Goal: Entertainment & Leisure: Consume media (video, audio)

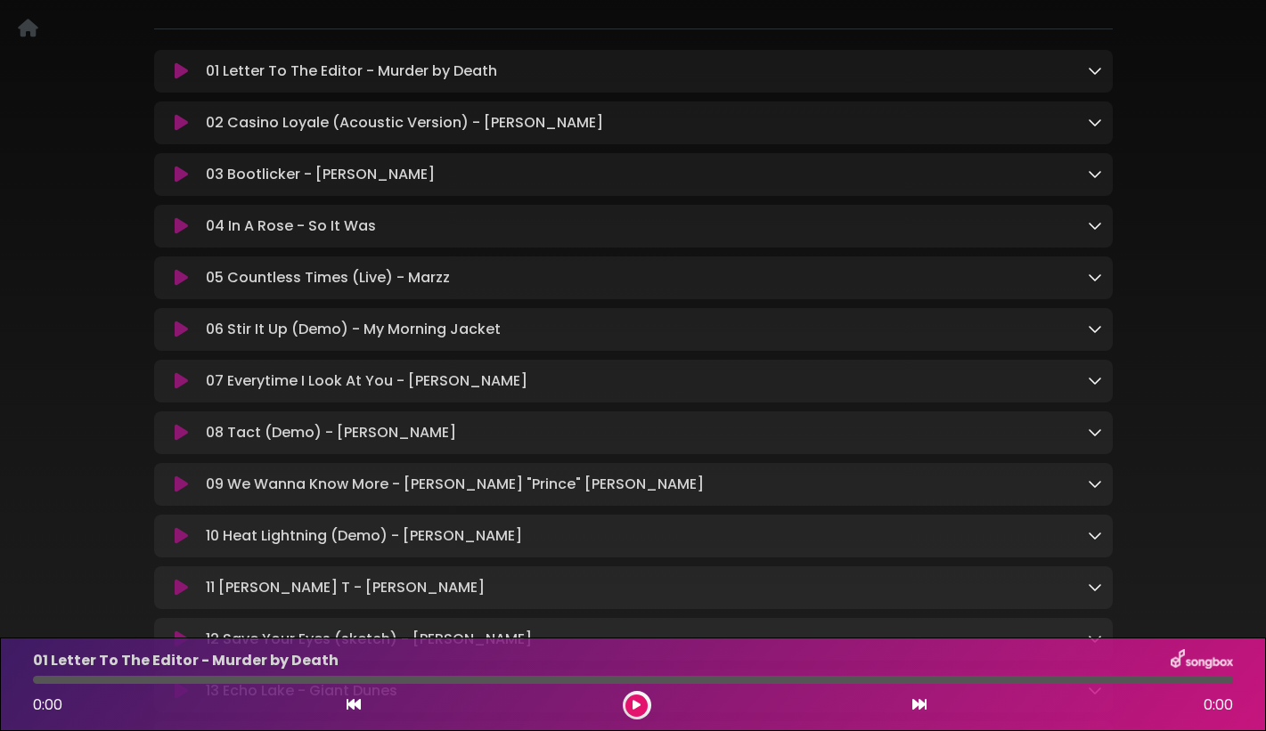
scroll to position [264, 0]
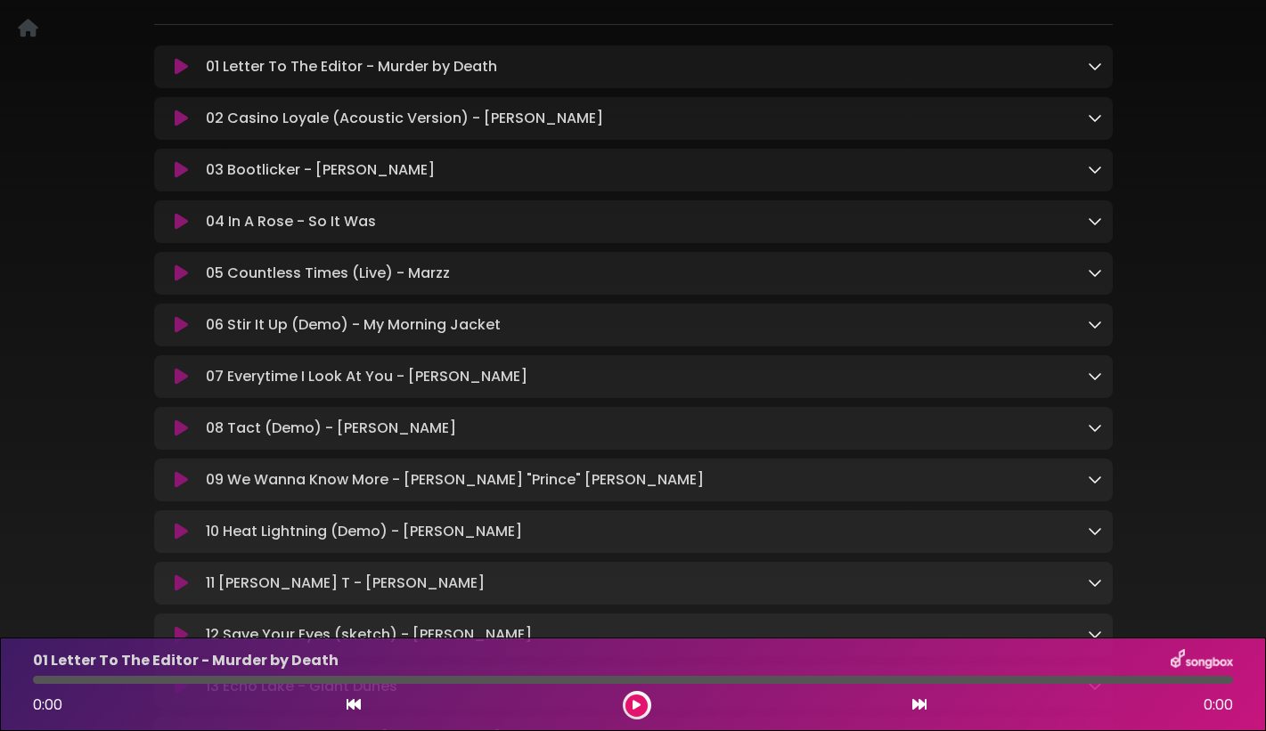
click at [1092, 173] on icon at bounding box center [1095, 169] width 14 height 14
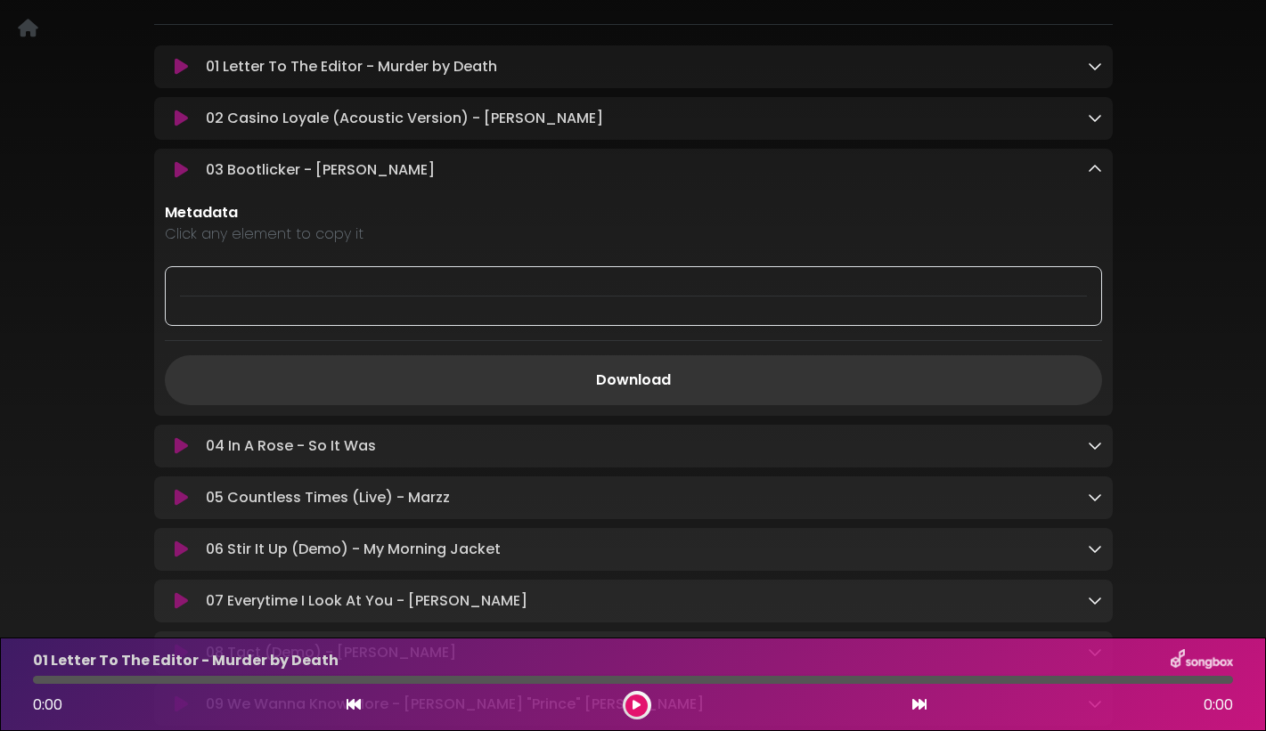
click at [1092, 173] on icon at bounding box center [1095, 169] width 14 height 14
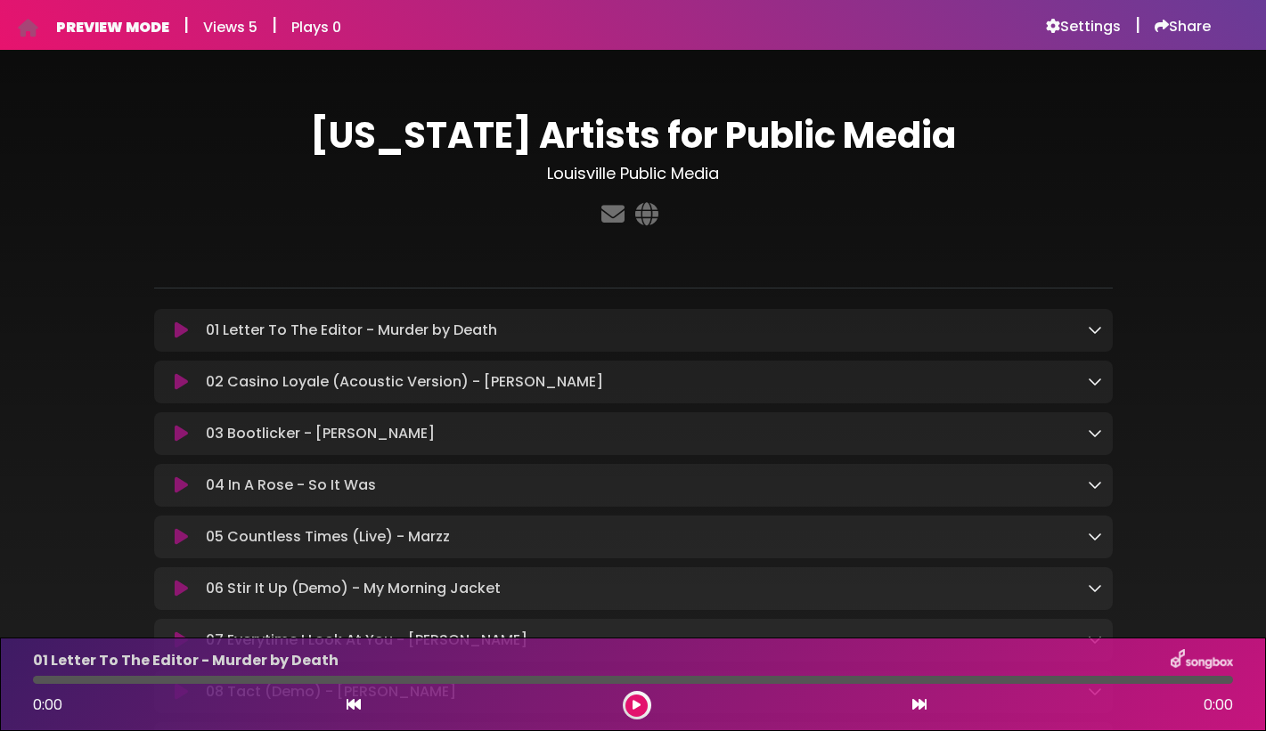
scroll to position [0, 0]
click at [648, 211] on icon at bounding box center [646, 213] width 30 height 23
click at [613, 210] on icon at bounding box center [613, 213] width 30 height 23
click at [1165, 24] on h6 "Share" at bounding box center [1182, 27] width 56 height 18
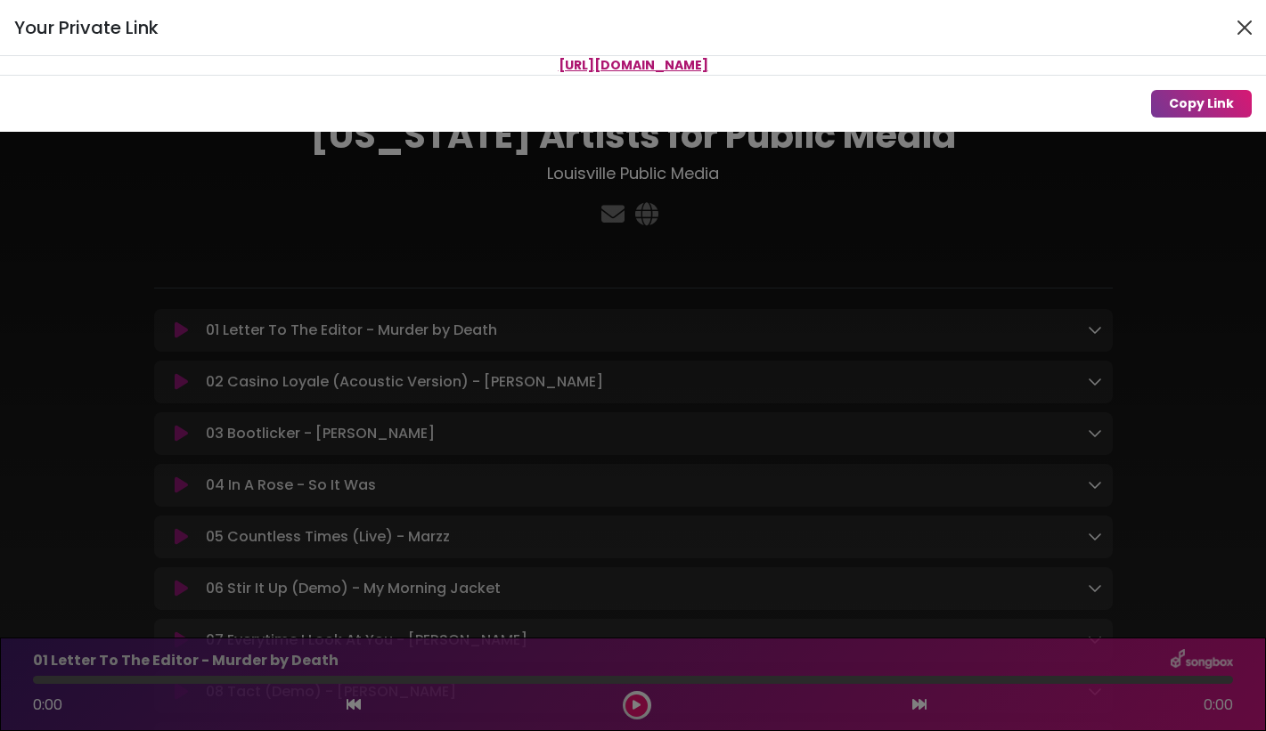
click at [1245, 26] on button "Close" at bounding box center [1244, 27] width 29 height 29
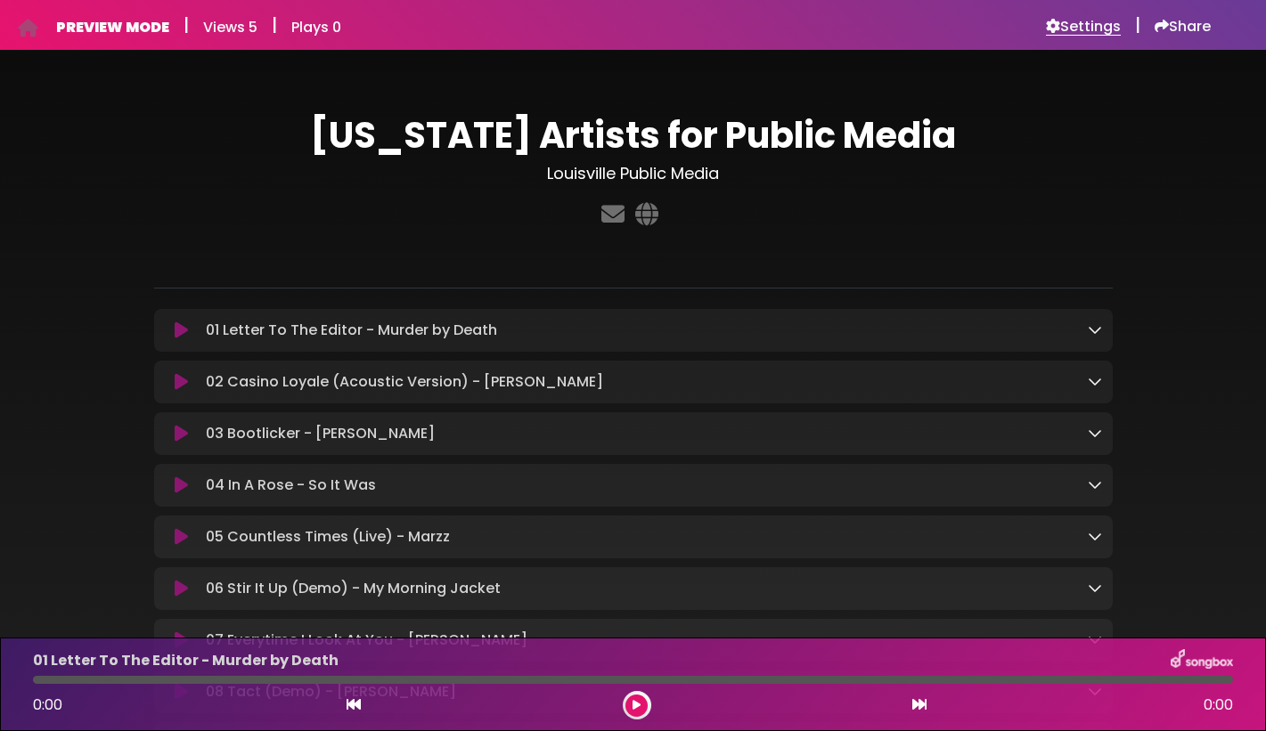
click at [1087, 25] on h6 "Settings" at bounding box center [1083, 27] width 75 height 18
click at [1096, 324] on icon at bounding box center [1095, 329] width 14 height 14
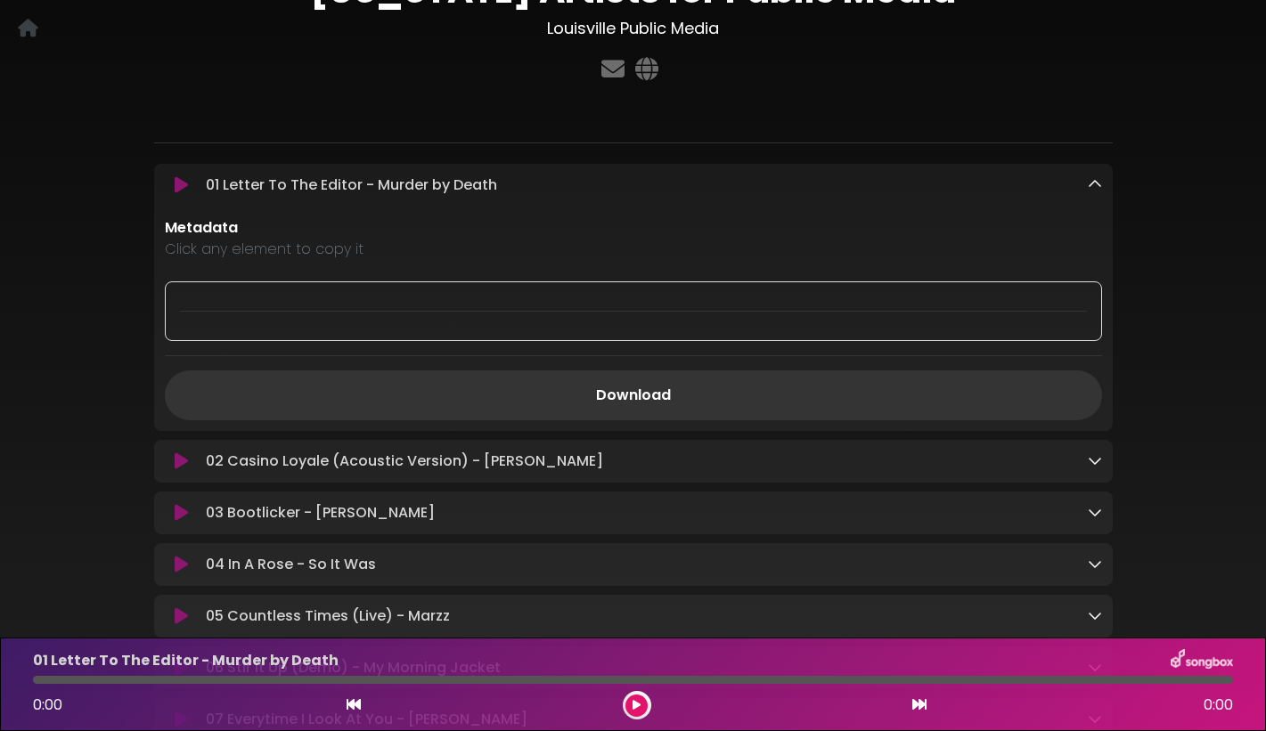
scroll to position [162, 0]
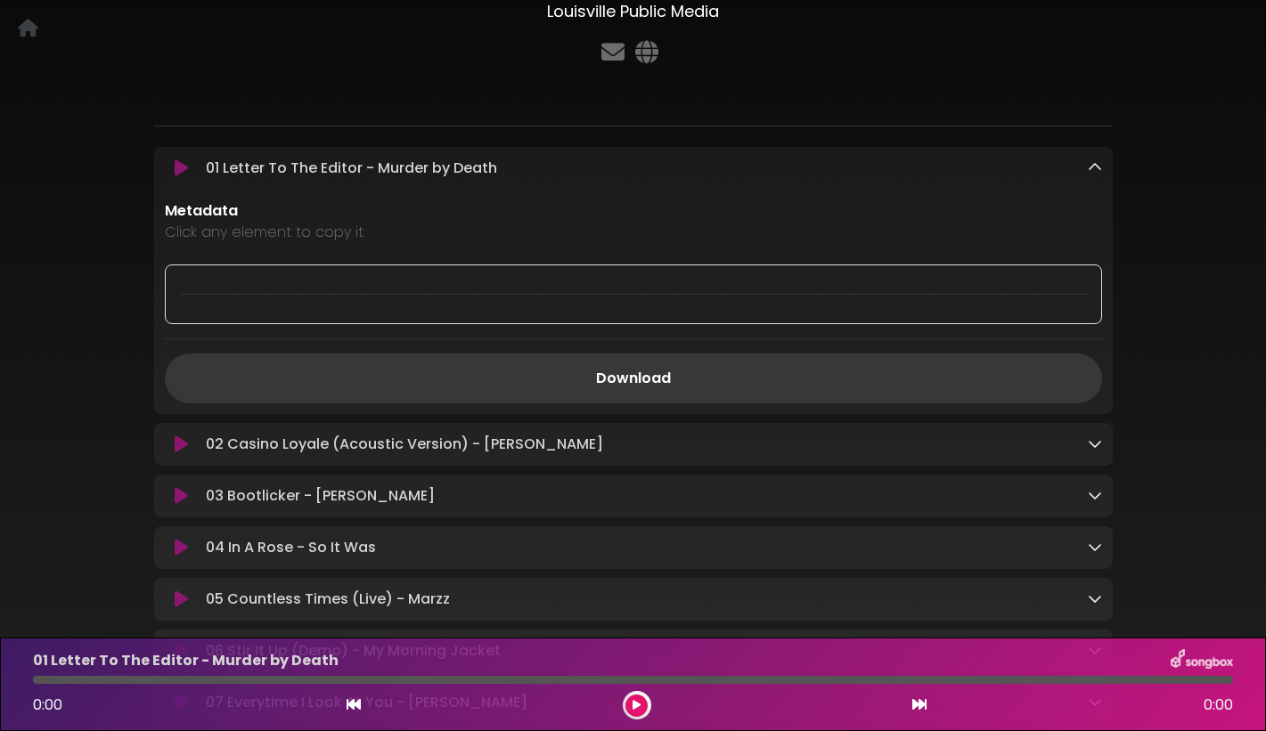
click at [639, 378] on link "Download" at bounding box center [633, 379] width 937 height 50
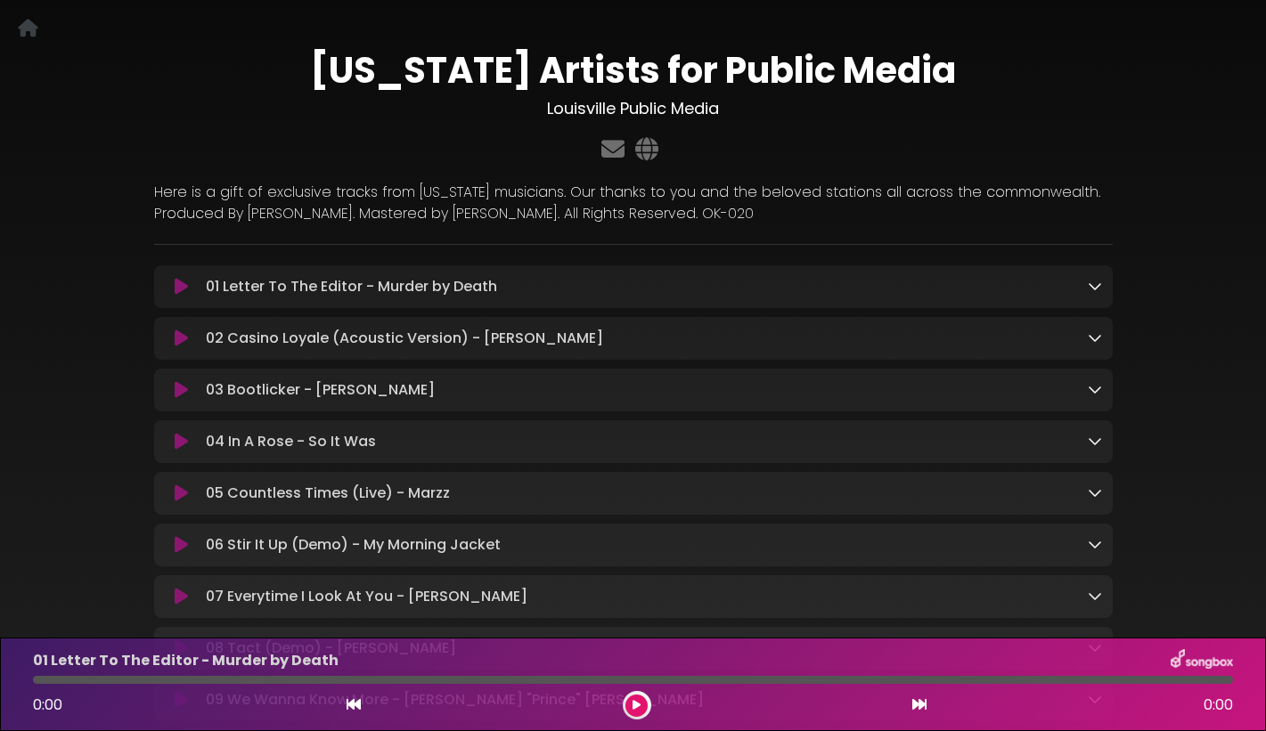
scroll to position [68, 0]
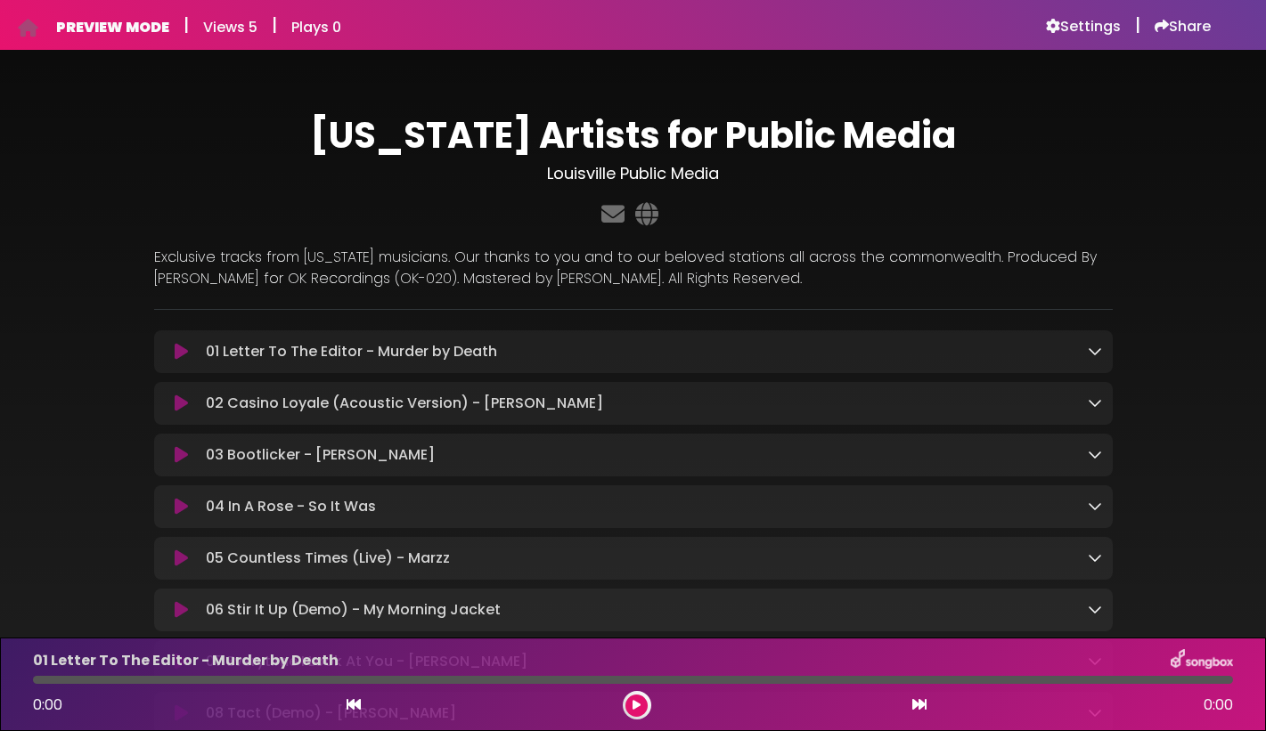
click at [1094, 347] on icon at bounding box center [1095, 351] width 14 height 14
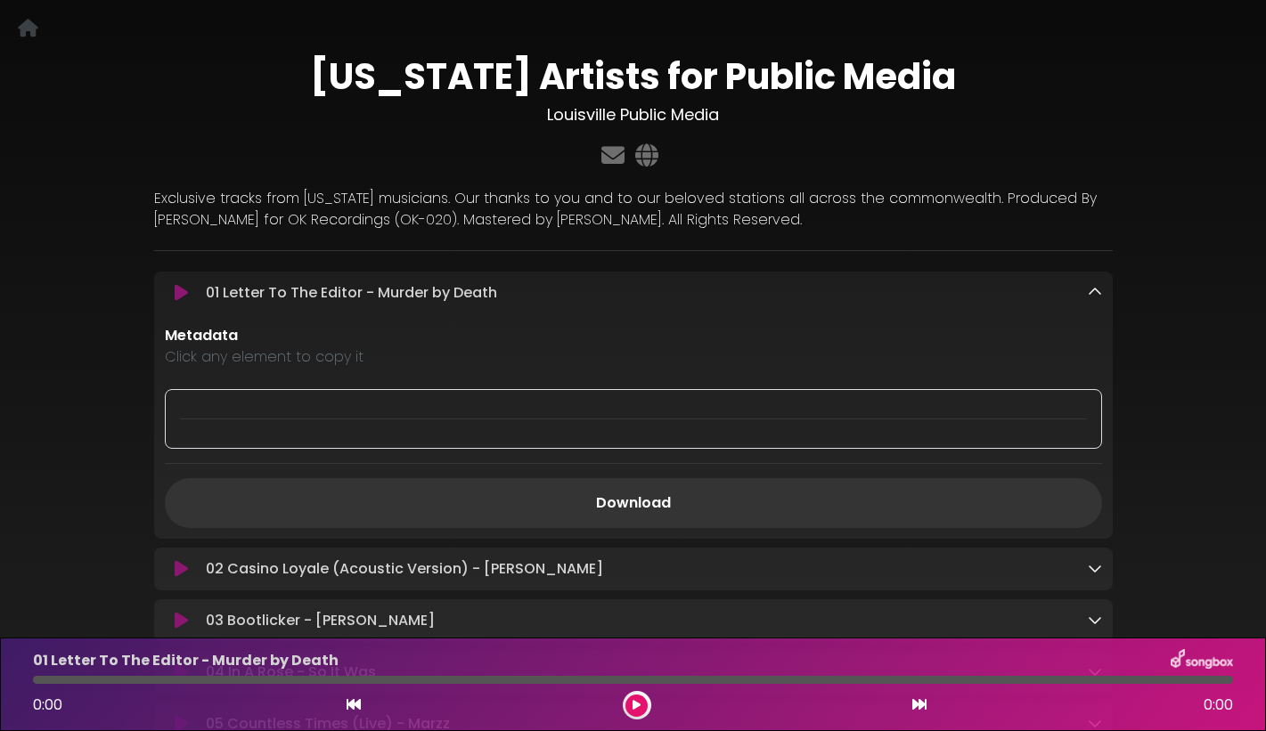
scroll to position [85, 0]
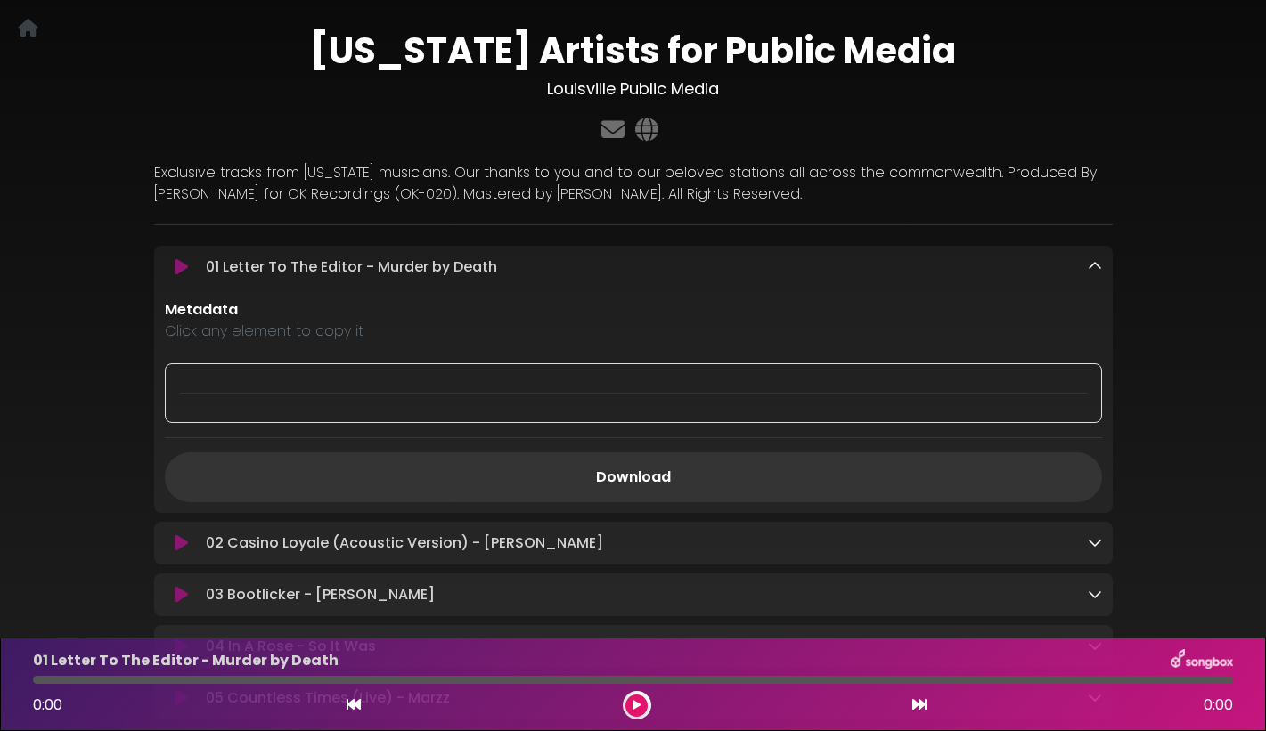
click at [1097, 262] on icon at bounding box center [1095, 266] width 14 height 14
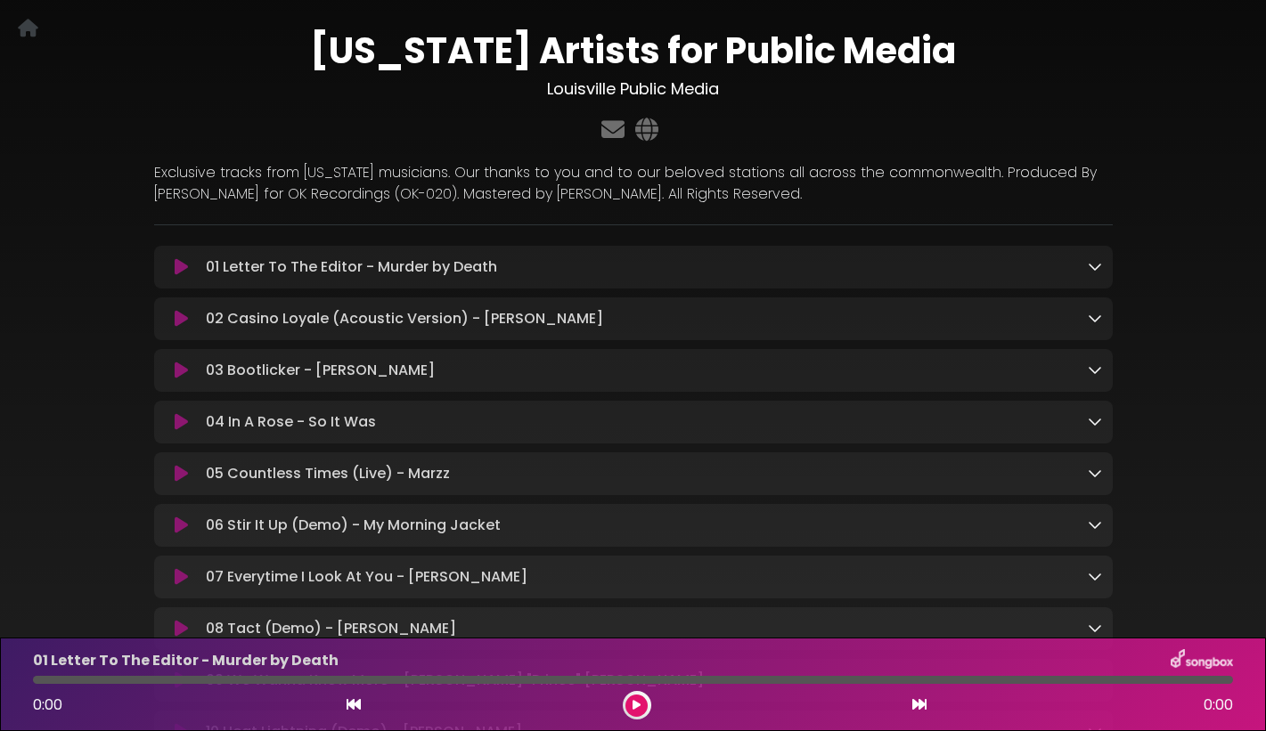
click at [655, 710] on div "0:00 0:00" at bounding box center [632, 705] width 1221 height 29
click at [648, 710] on div at bounding box center [637, 705] width 29 height 29
click at [639, 706] on icon at bounding box center [636, 705] width 8 height 11
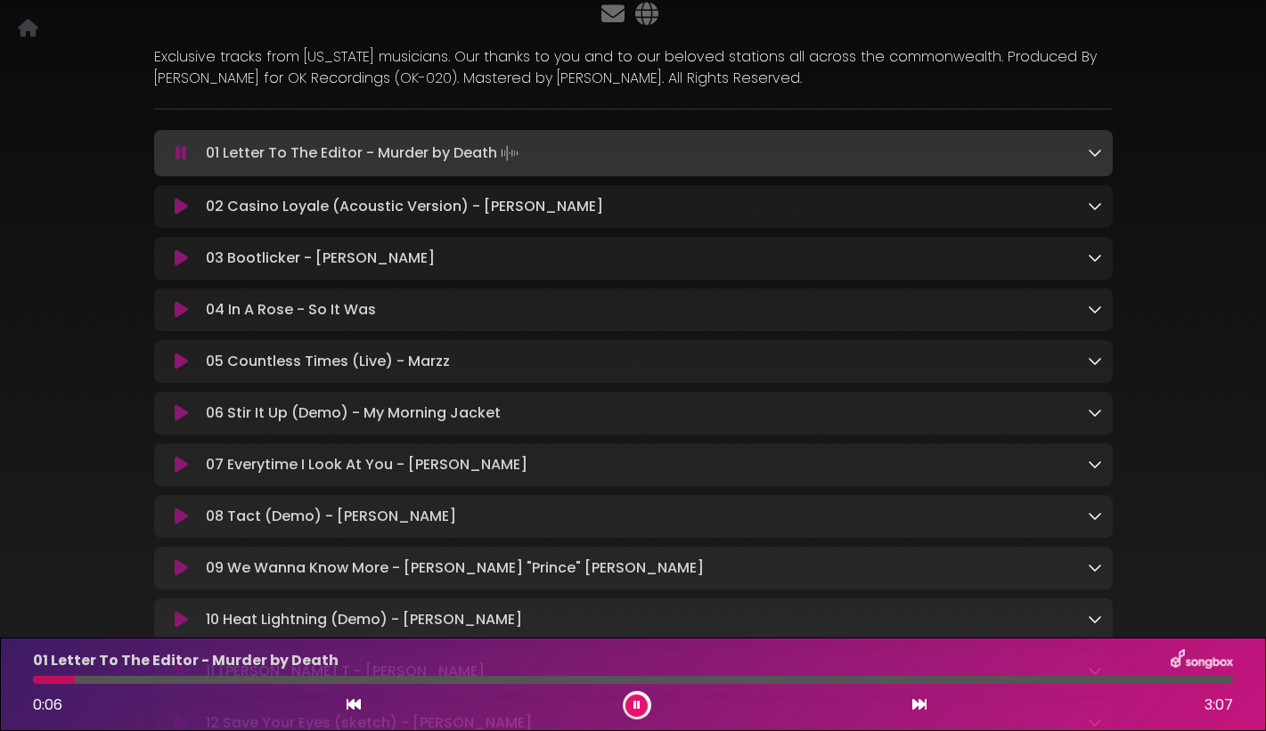
scroll to position [216, 0]
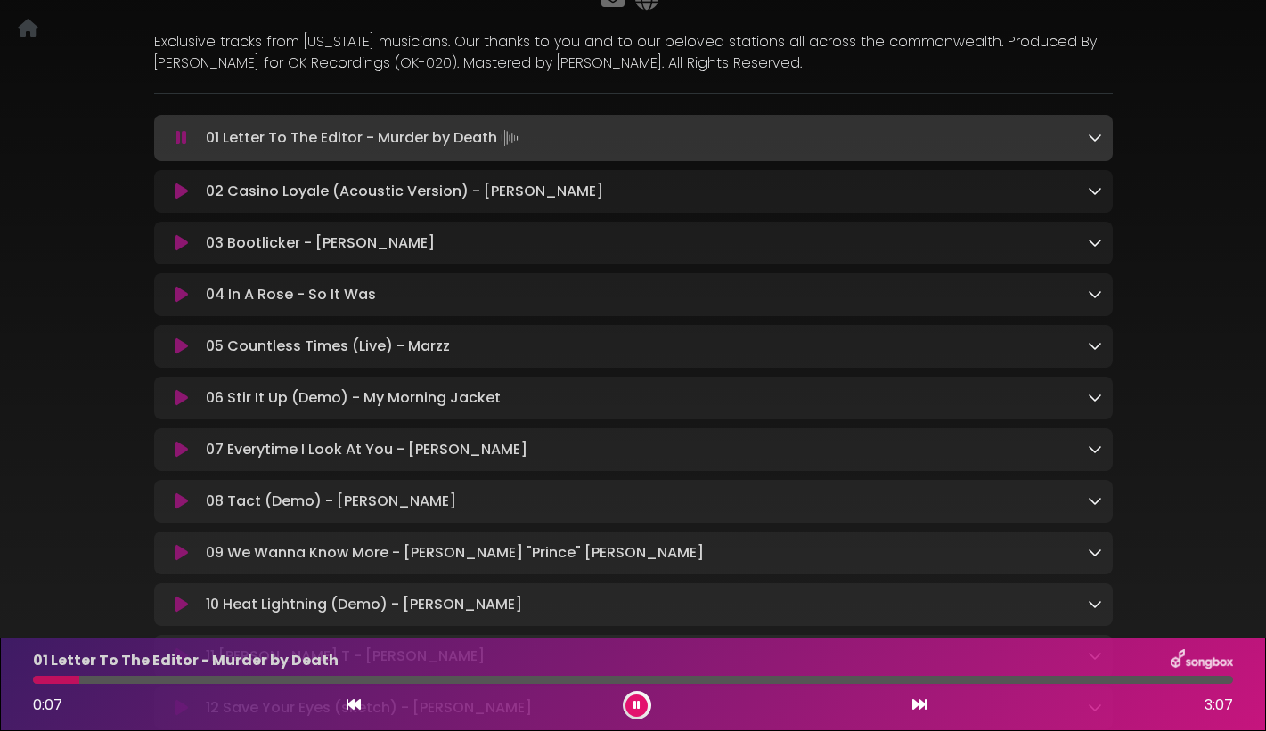
click at [177, 403] on icon at bounding box center [181, 398] width 13 height 18
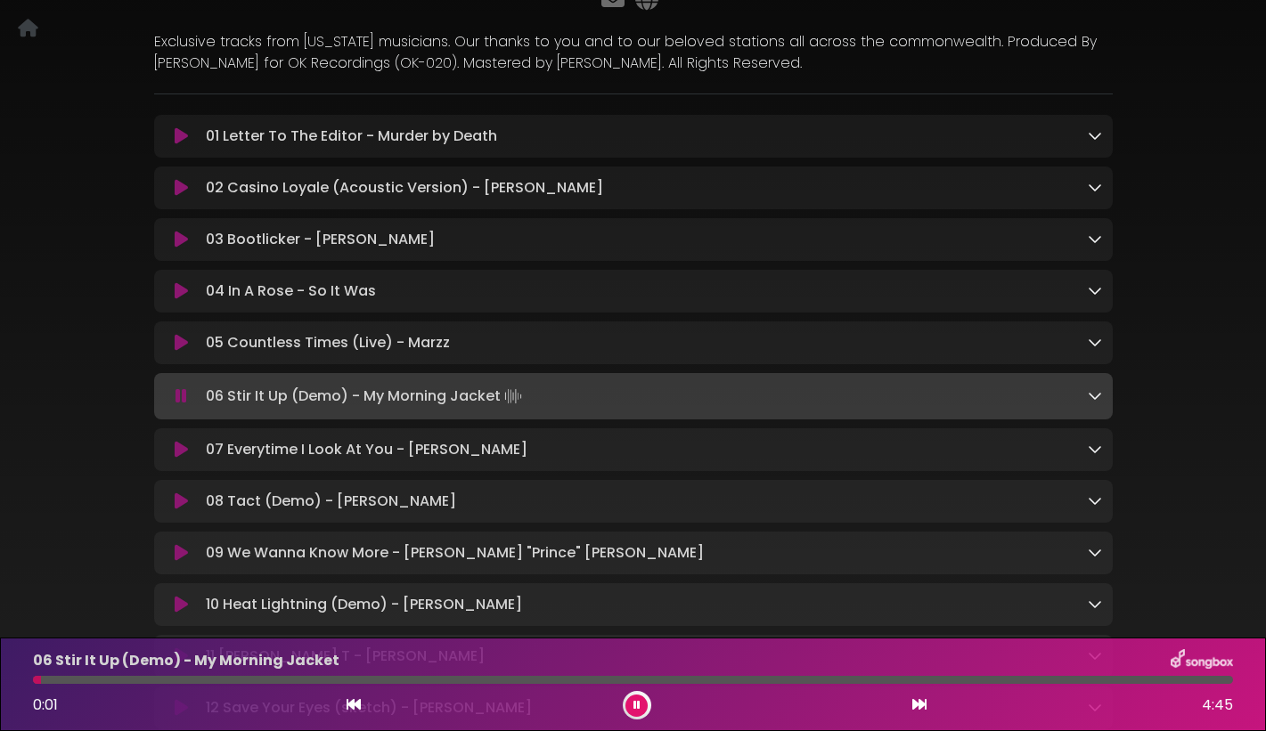
click at [182, 450] on icon at bounding box center [181, 450] width 13 height 18
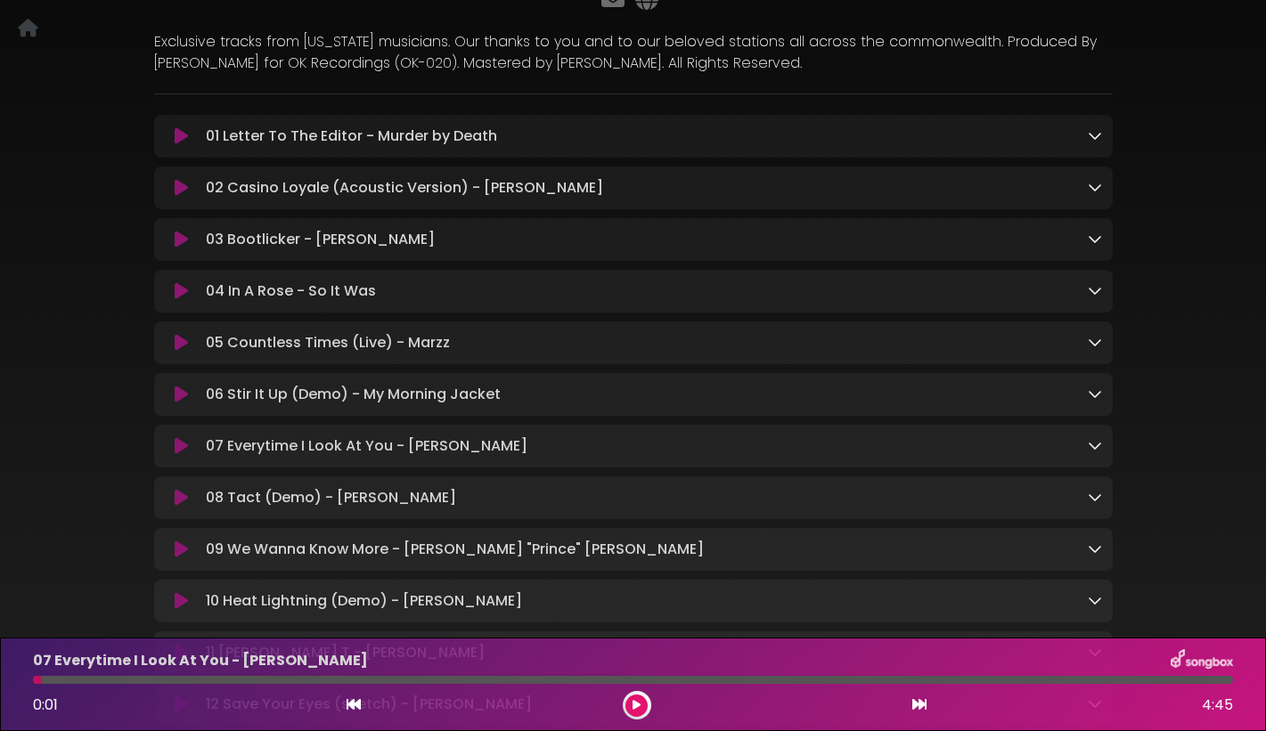
click at [182, 455] on icon at bounding box center [181, 446] width 13 height 18
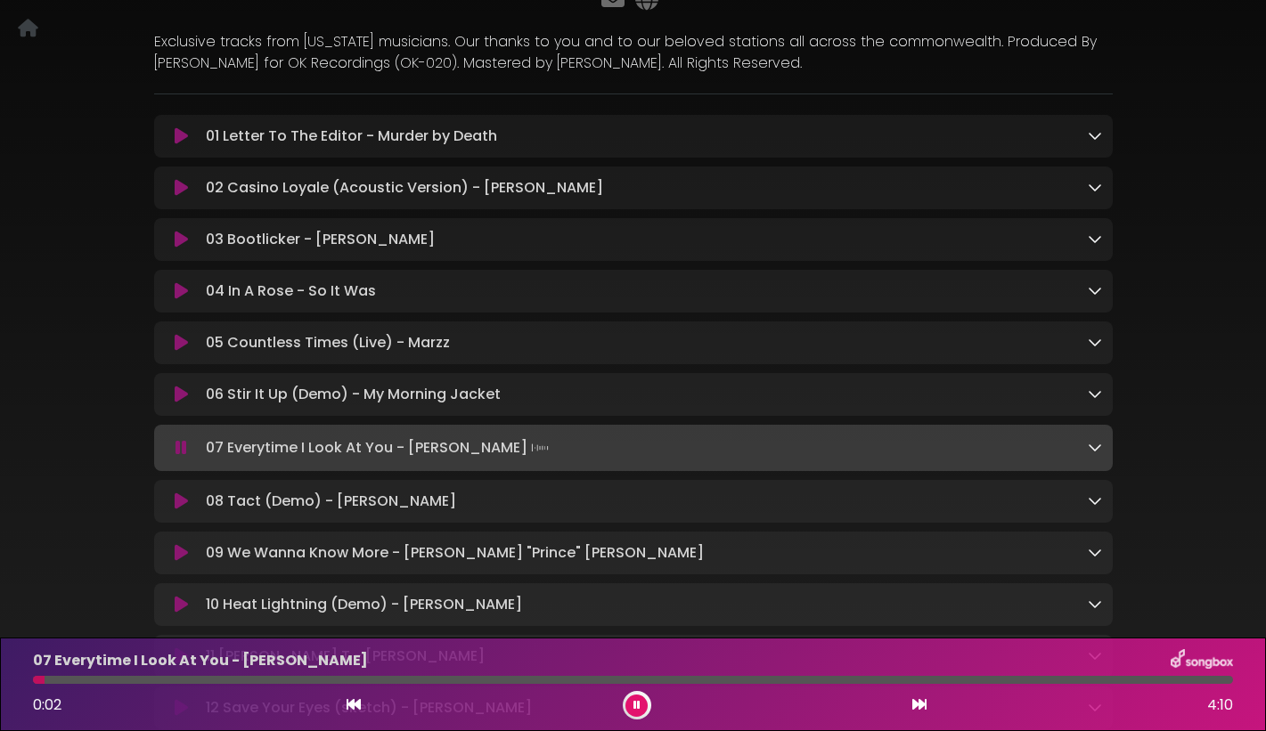
click at [180, 504] on icon at bounding box center [181, 502] width 13 height 18
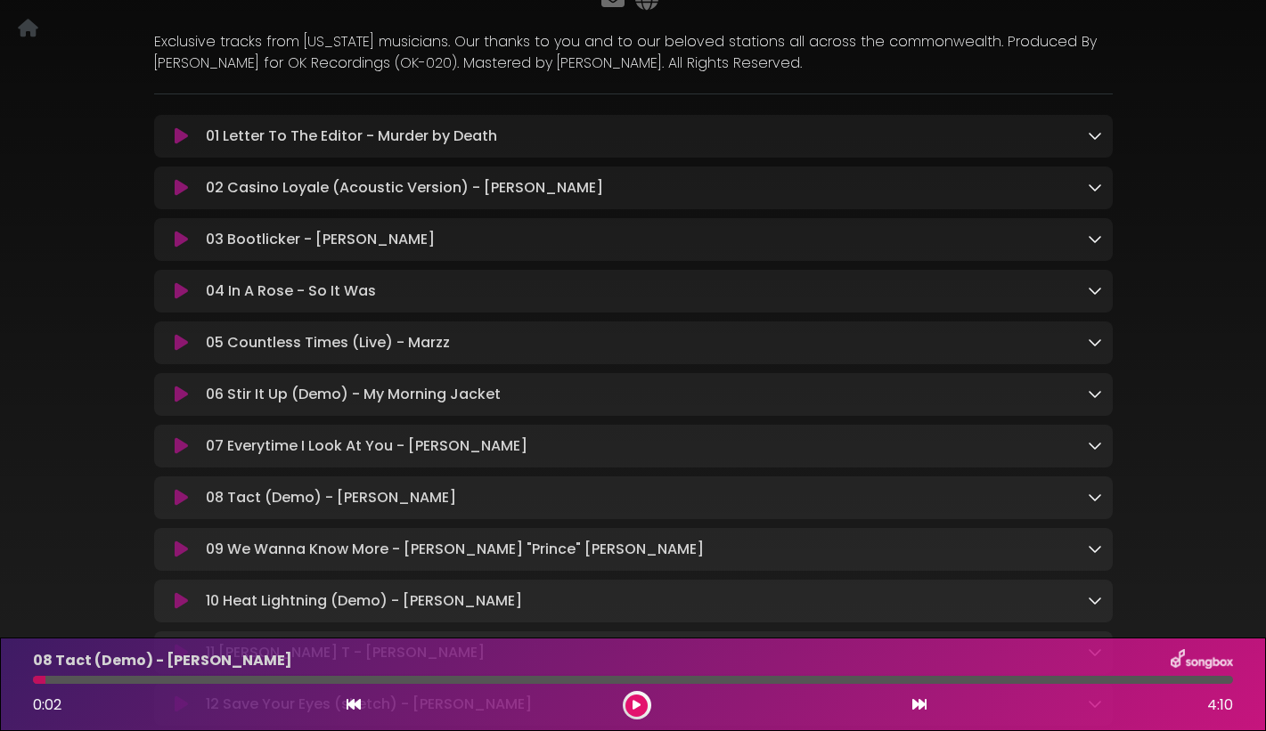
click at [180, 504] on icon at bounding box center [181, 498] width 13 height 18
click at [179, 500] on icon at bounding box center [181, 498] width 13 height 18
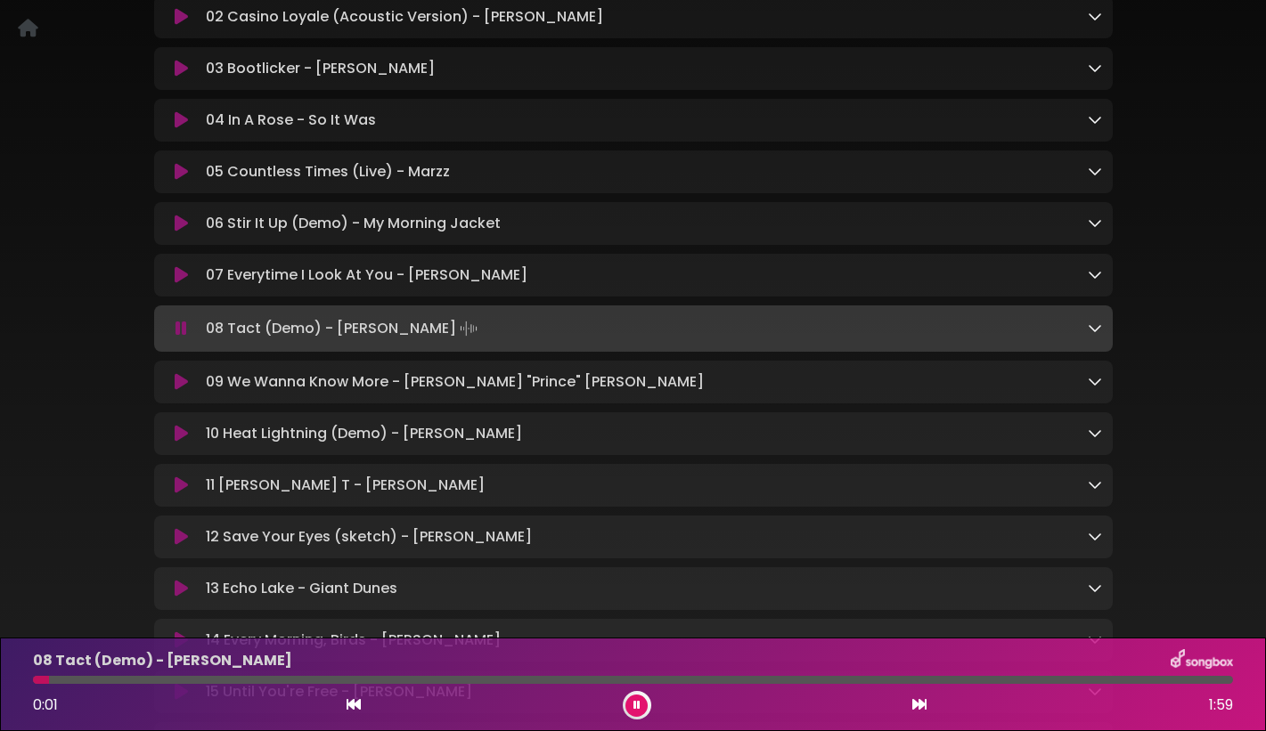
scroll to position [388, 0]
click at [181, 388] on icon at bounding box center [181, 380] width 13 height 18
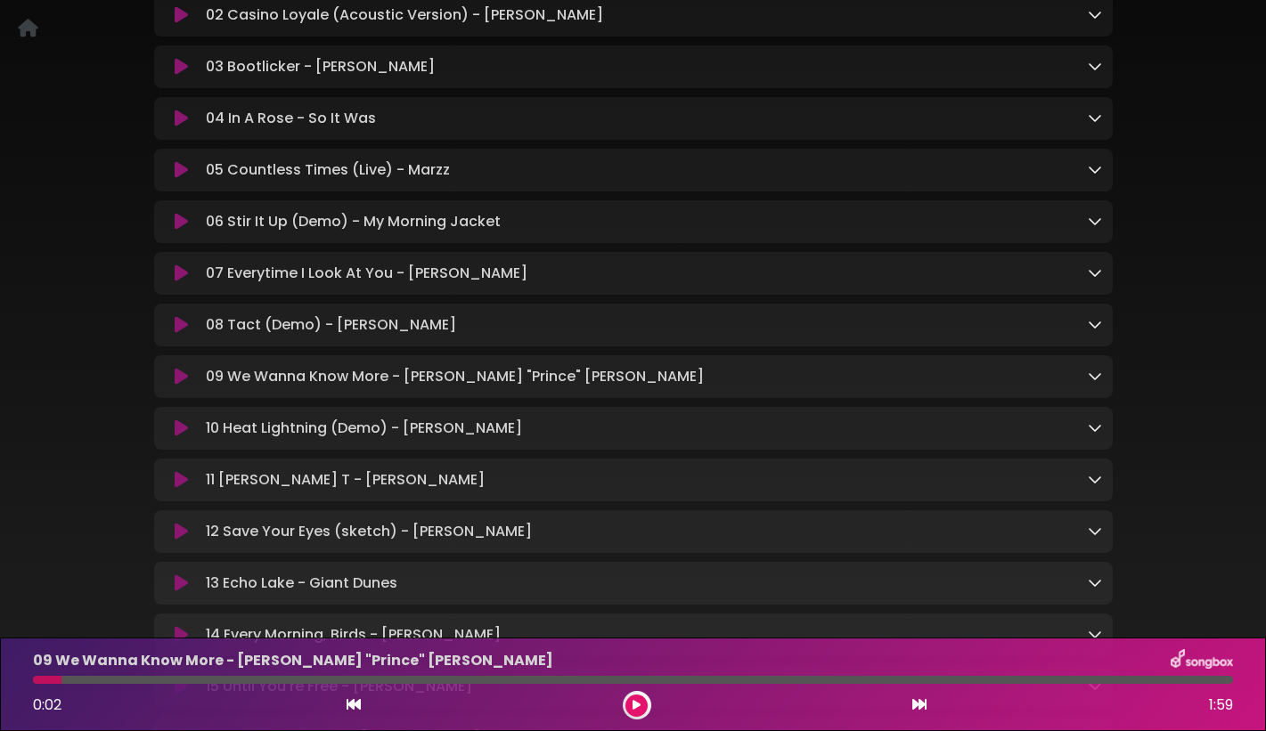
click at [181, 381] on icon at bounding box center [181, 377] width 13 height 18
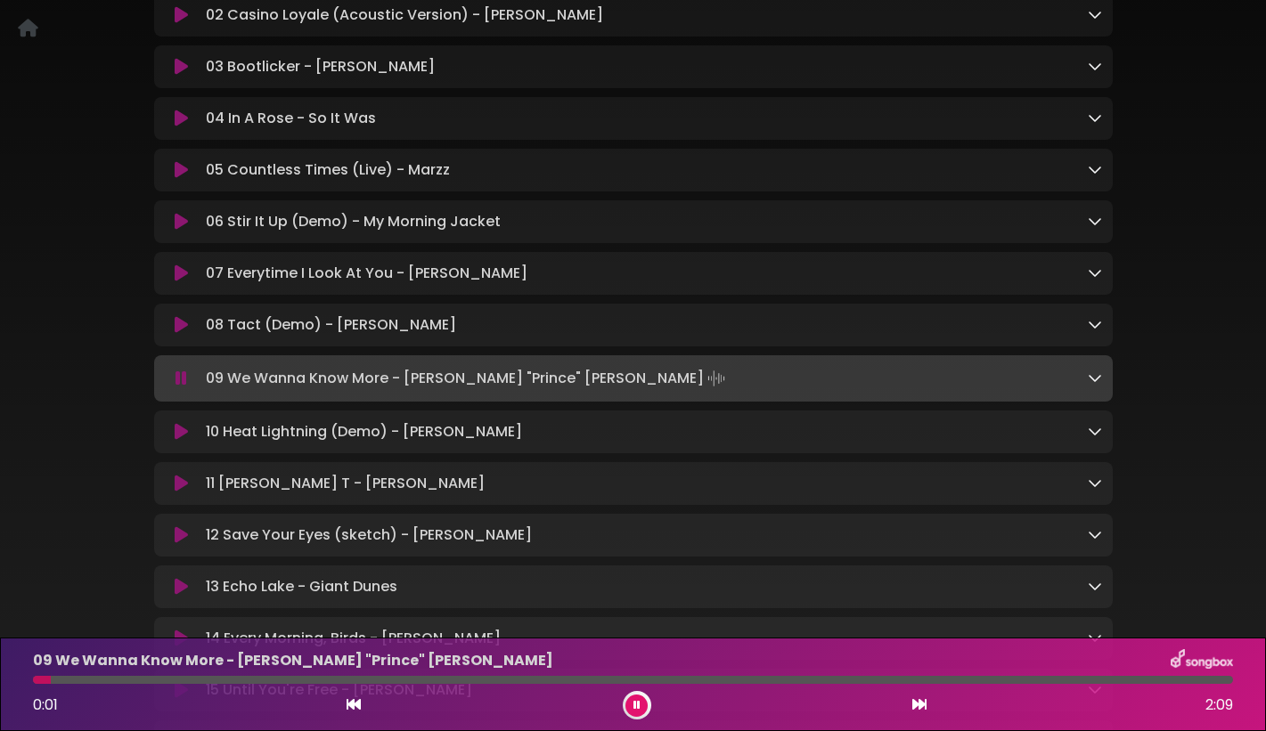
click at [181, 436] on icon at bounding box center [181, 432] width 13 height 18
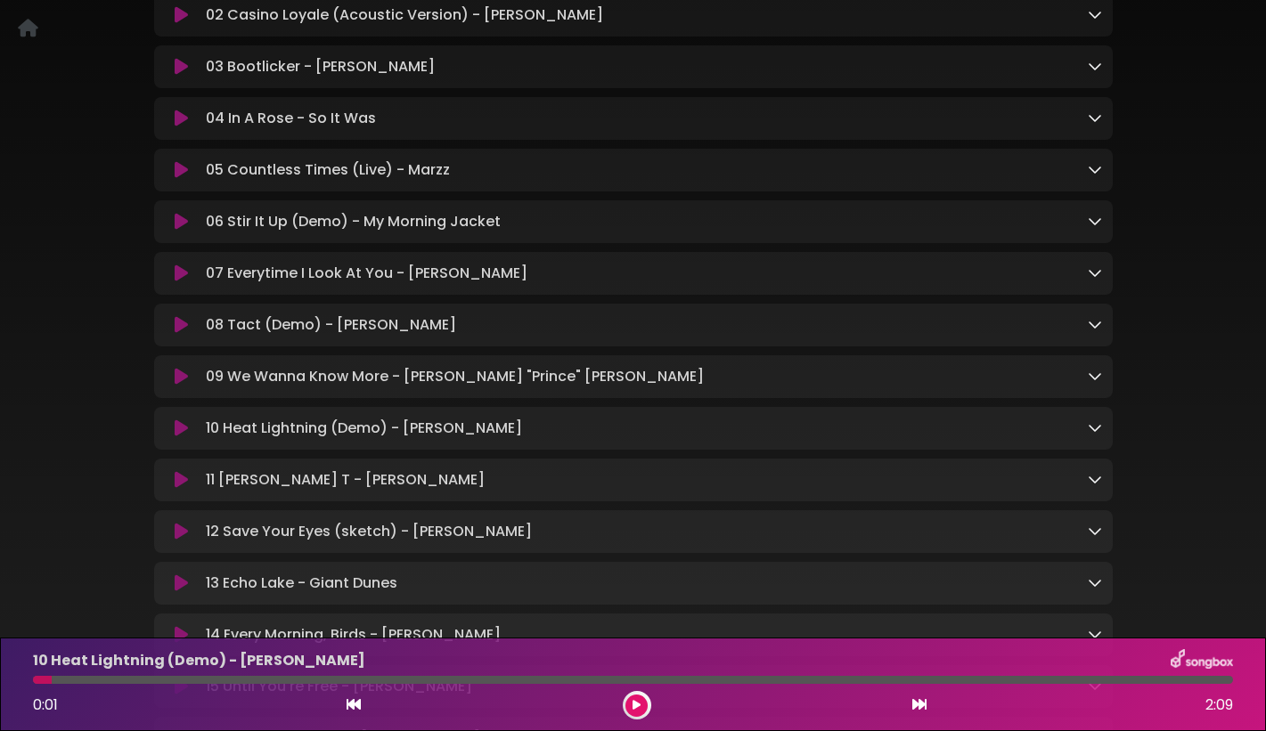
click at [181, 436] on icon at bounding box center [181, 429] width 13 height 18
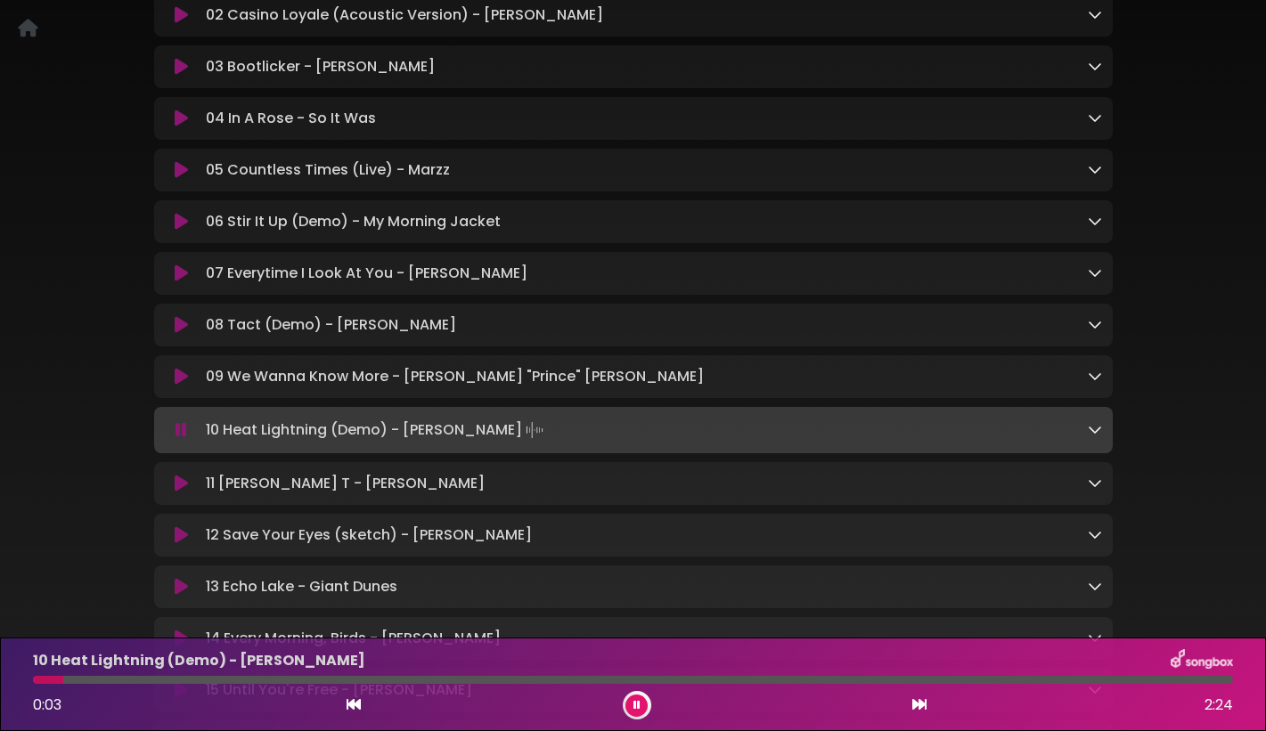
click at [182, 493] on icon at bounding box center [181, 484] width 13 height 18
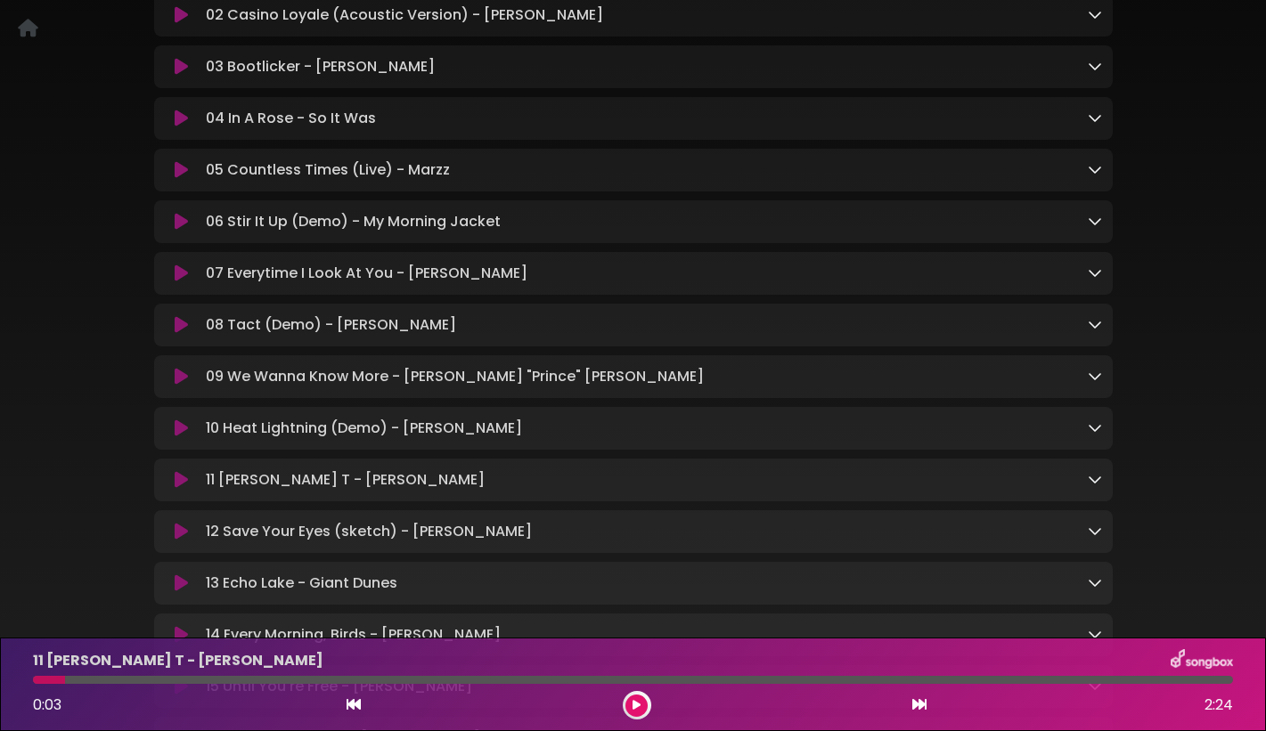
click at [182, 488] on icon at bounding box center [181, 480] width 13 height 18
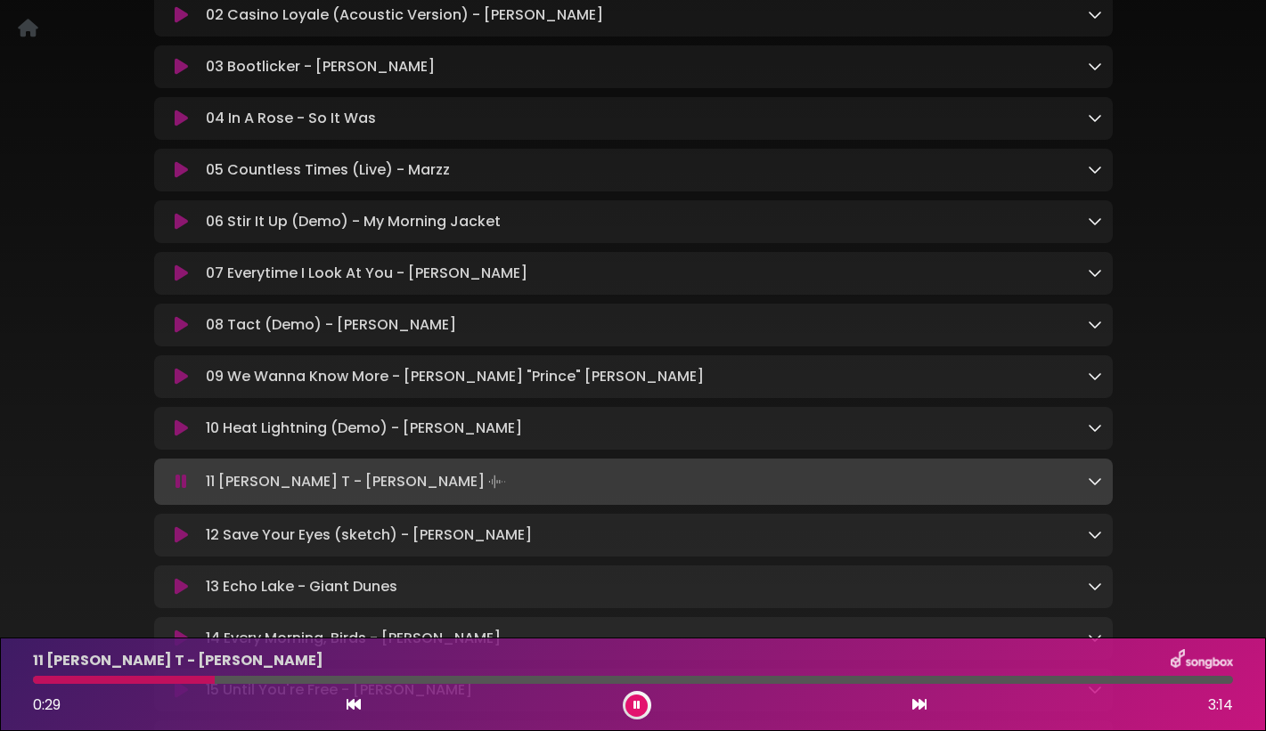
click at [181, 542] on icon at bounding box center [181, 535] width 13 height 18
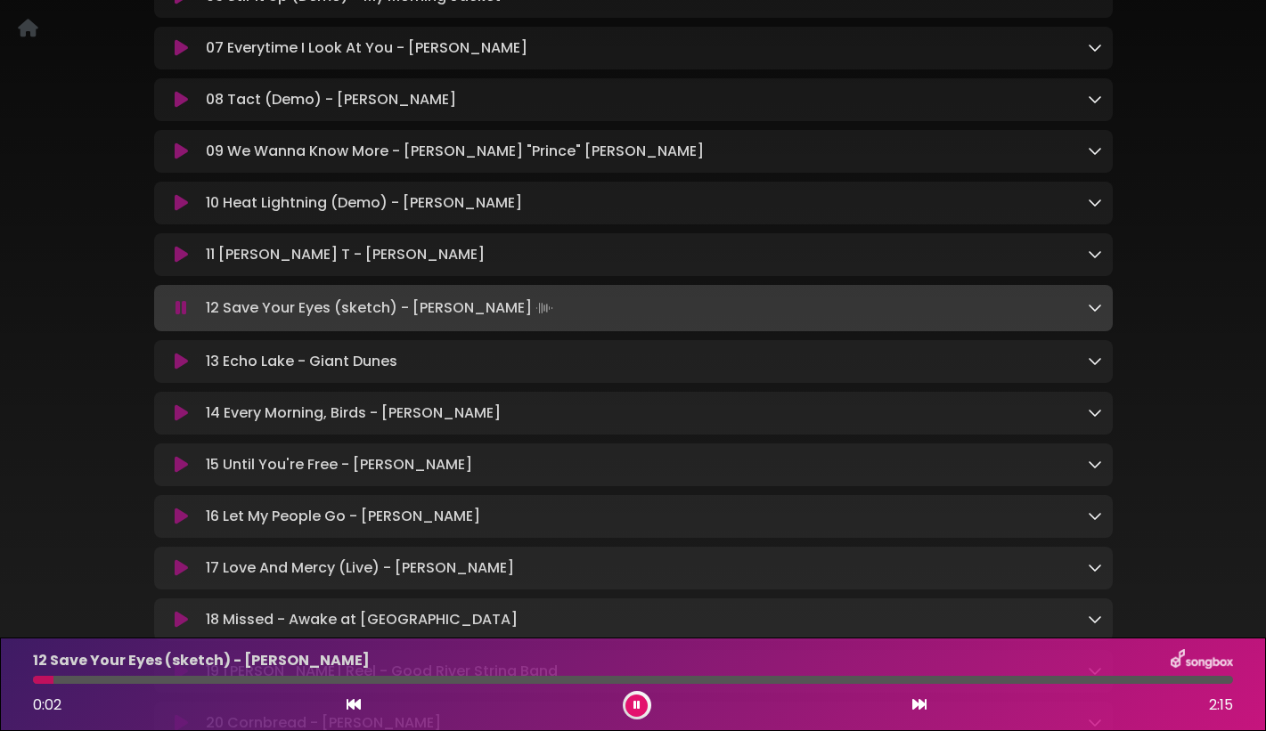
scroll to position [619, 0]
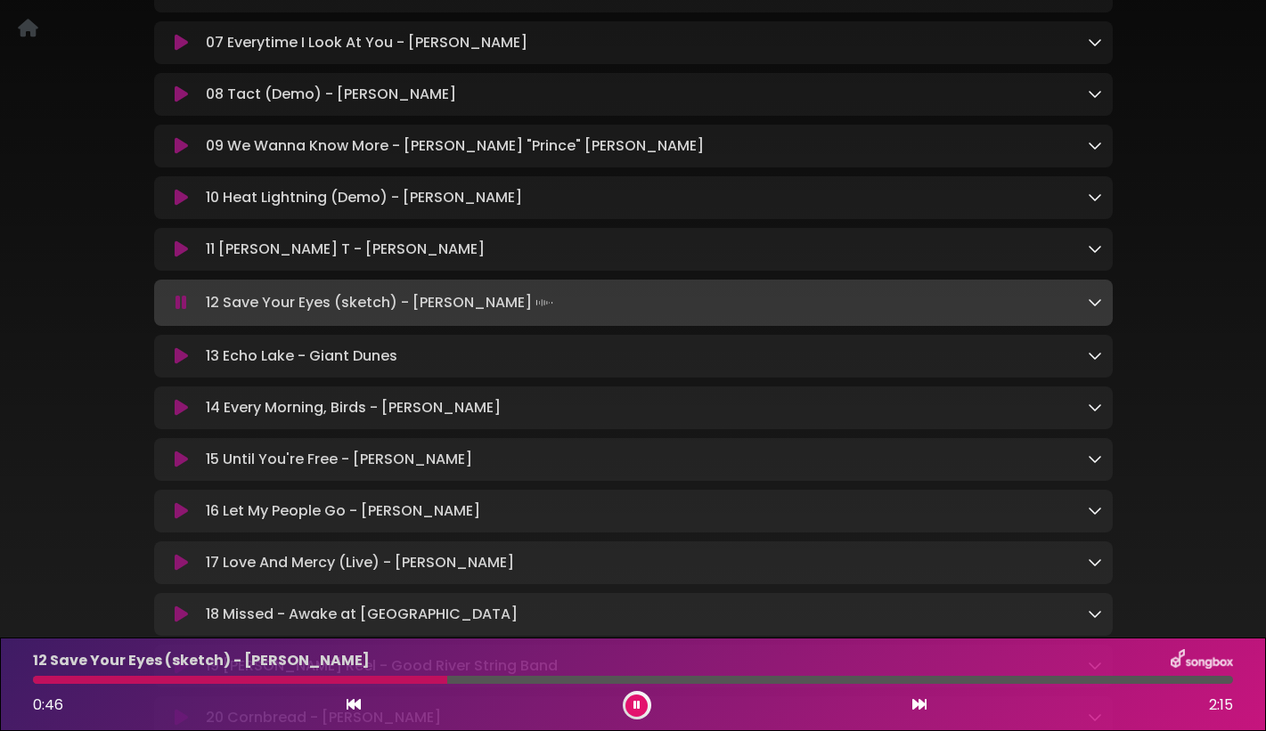
click at [179, 415] on icon at bounding box center [181, 408] width 13 height 18
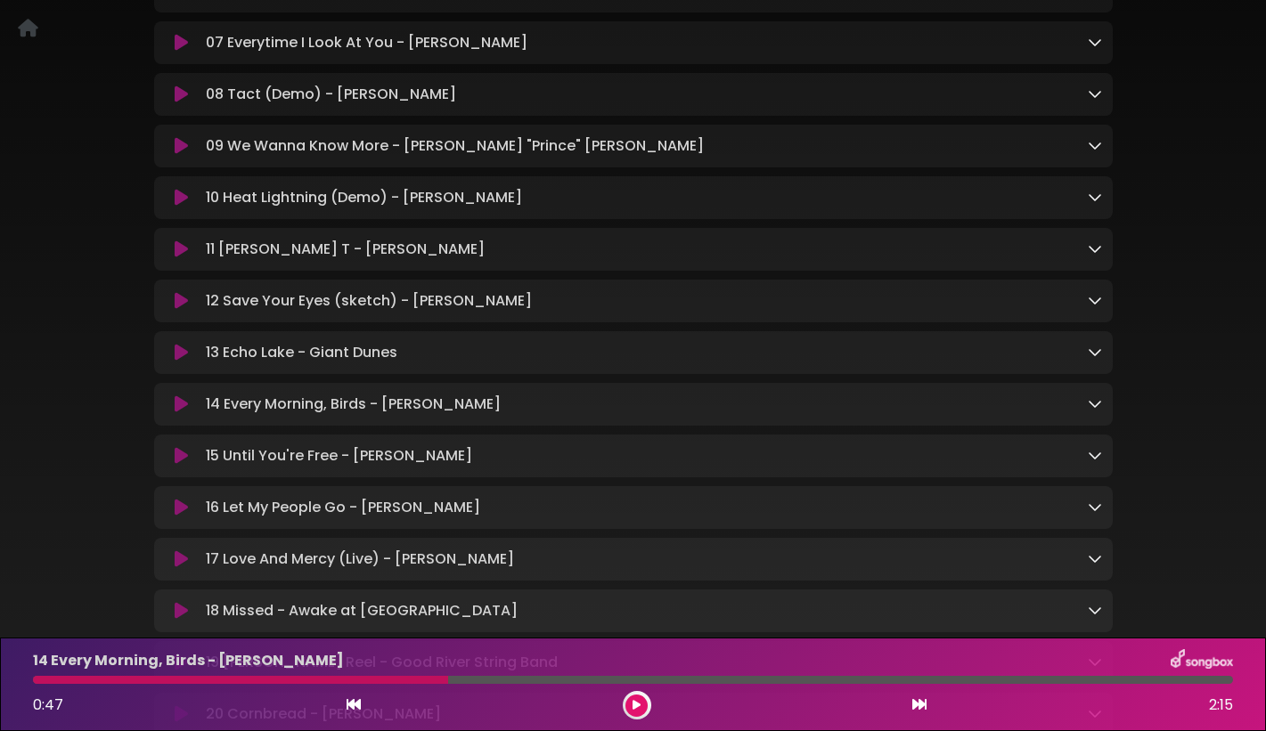
click at [179, 413] on icon at bounding box center [181, 404] width 13 height 18
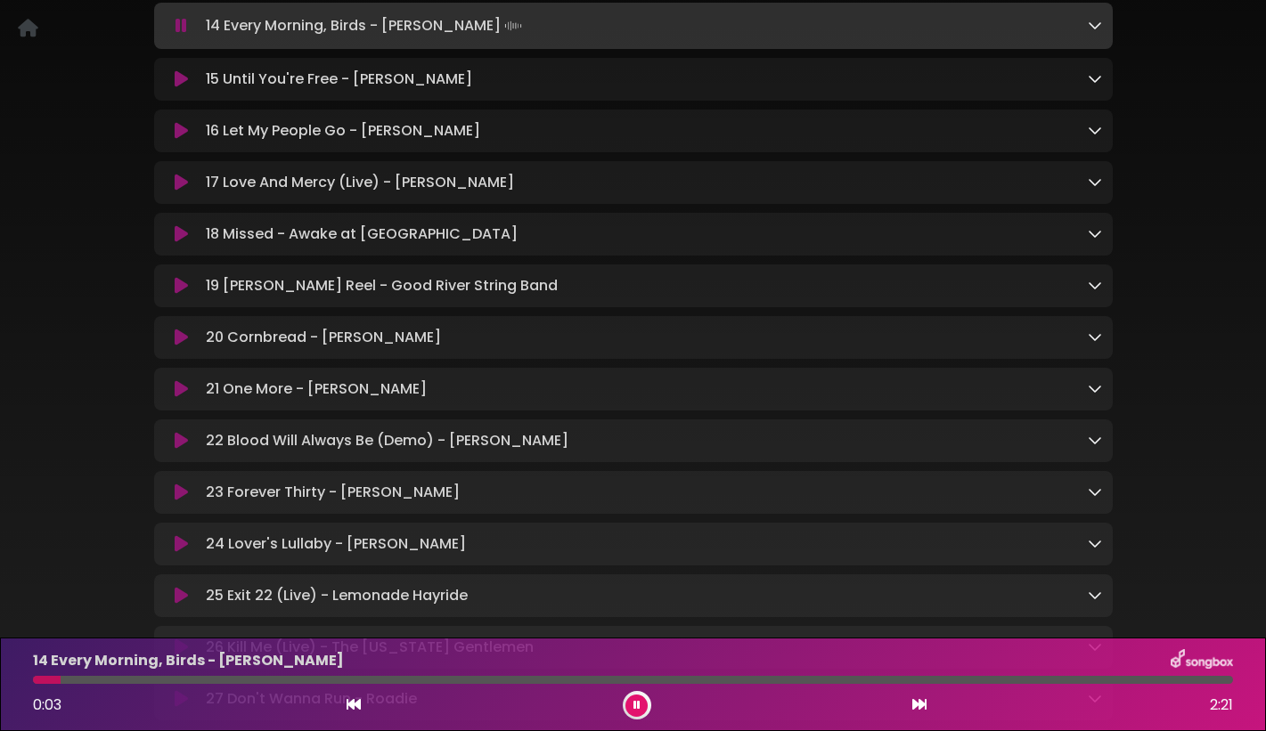
scroll to position [1002, 0]
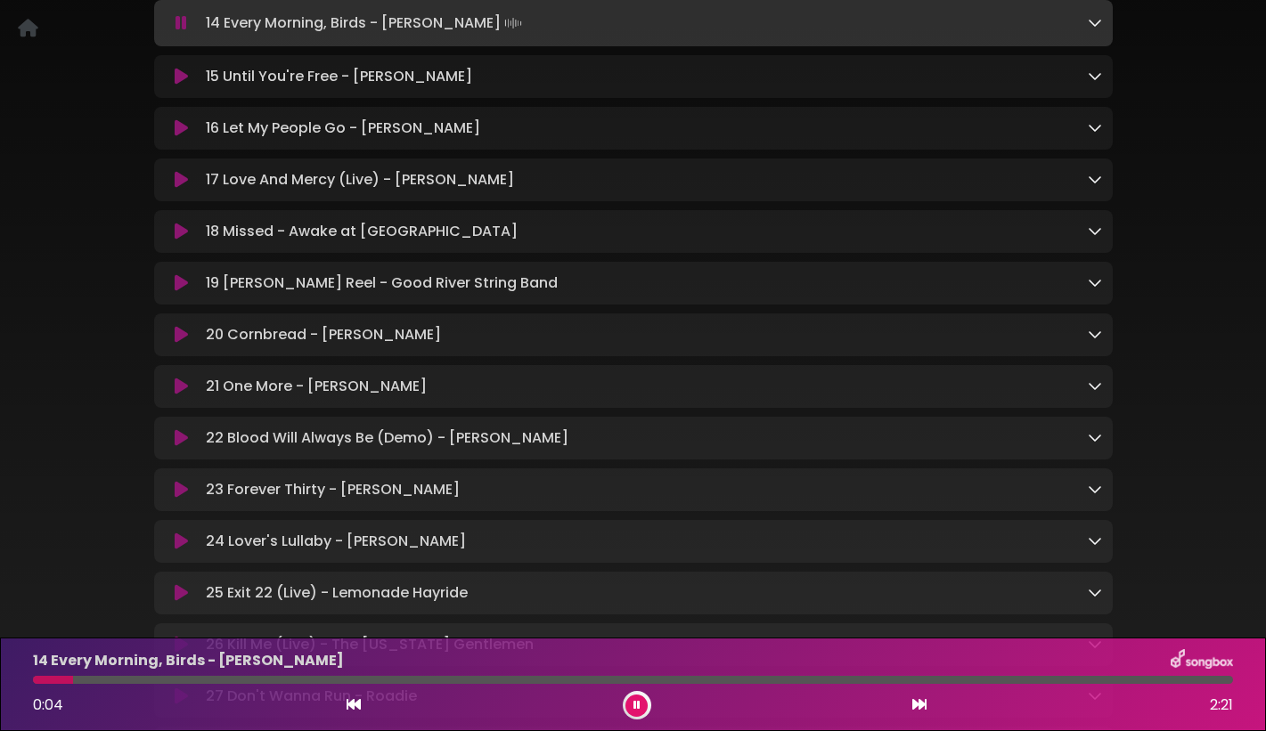
click at [178, 344] on icon at bounding box center [181, 335] width 13 height 18
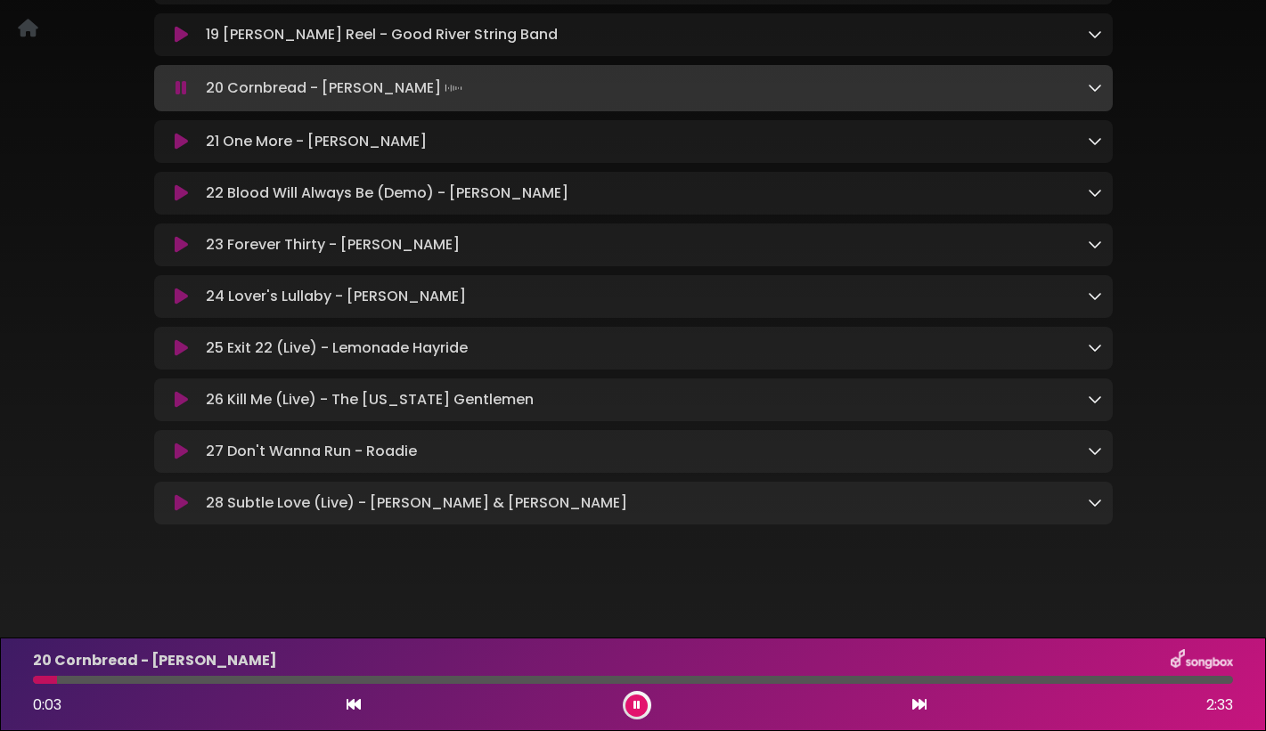
scroll to position [1270, 0]
click at [174, 501] on button at bounding box center [182, 503] width 35 height 18
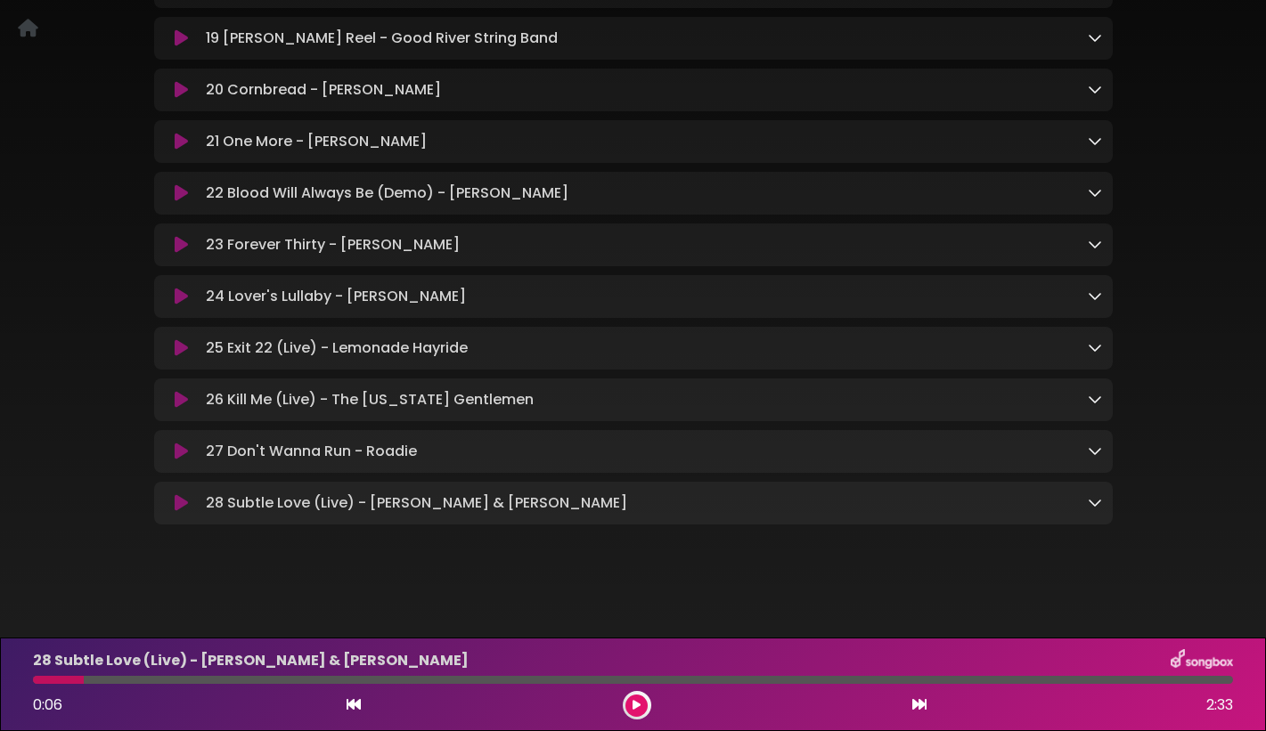
scroll to position [1267, 0]
click at [179, 501] on icon at bounding box center [181, 503] width 13 height 18
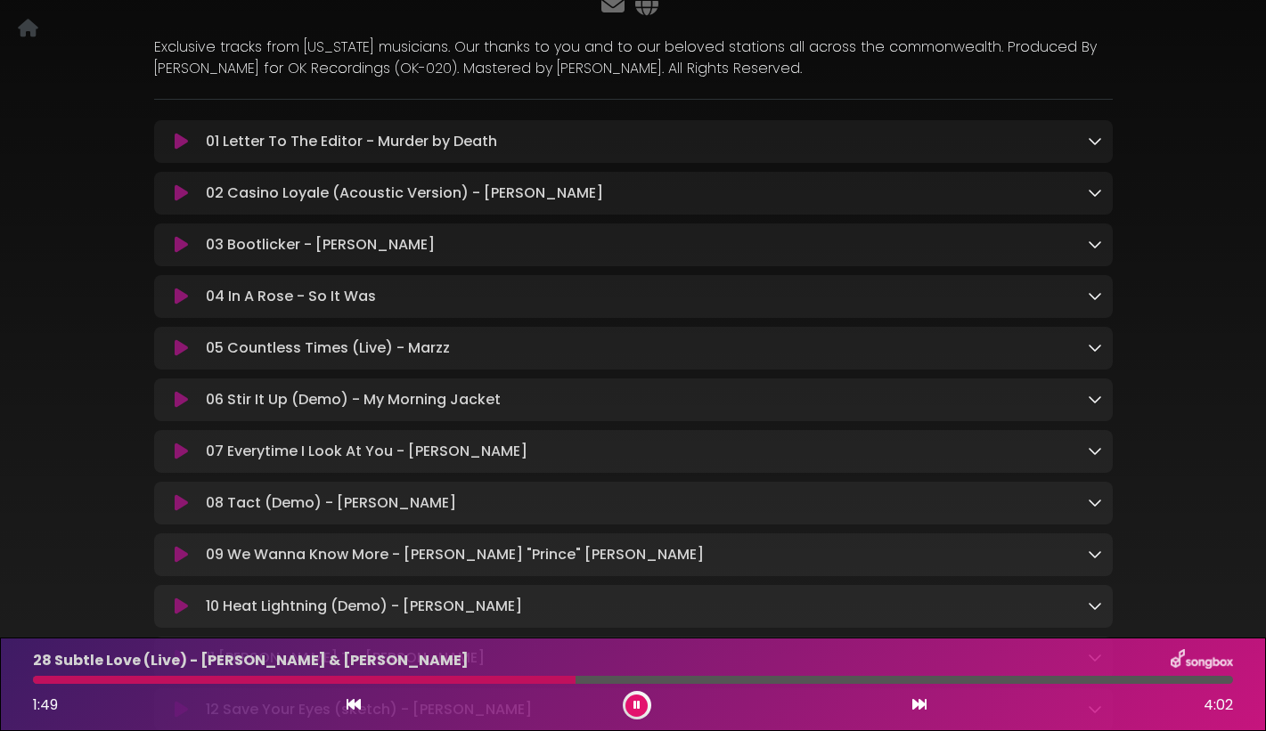
scroll to position [208, 0]
click at [639, 710] on icon at bounding box center [636, 705] width 7 height 11
click at [180, 245] on icon at bounding box center [181, 247] width 13 height 18
click at [181, 245] on icon at bounding box center [181, 247] width 13 height 18
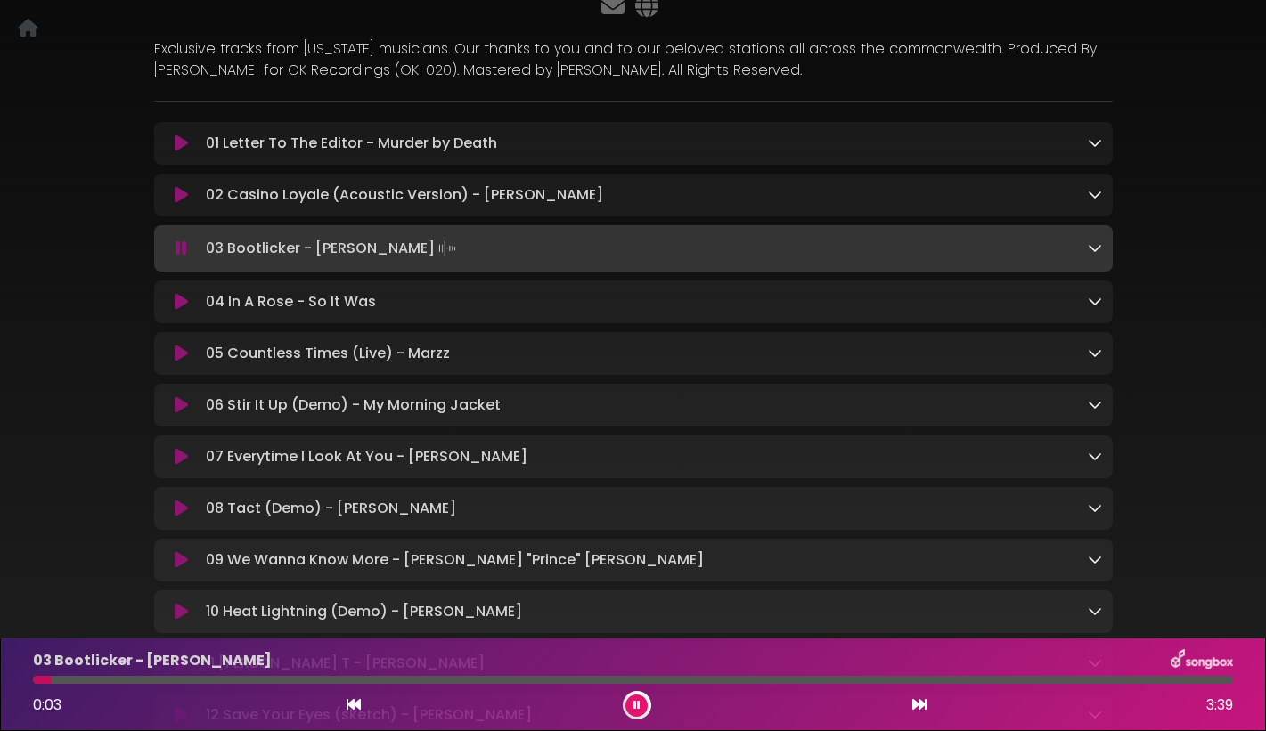
click at [181, 195] on icon at bounding box center [181, 195] width 13 height 18
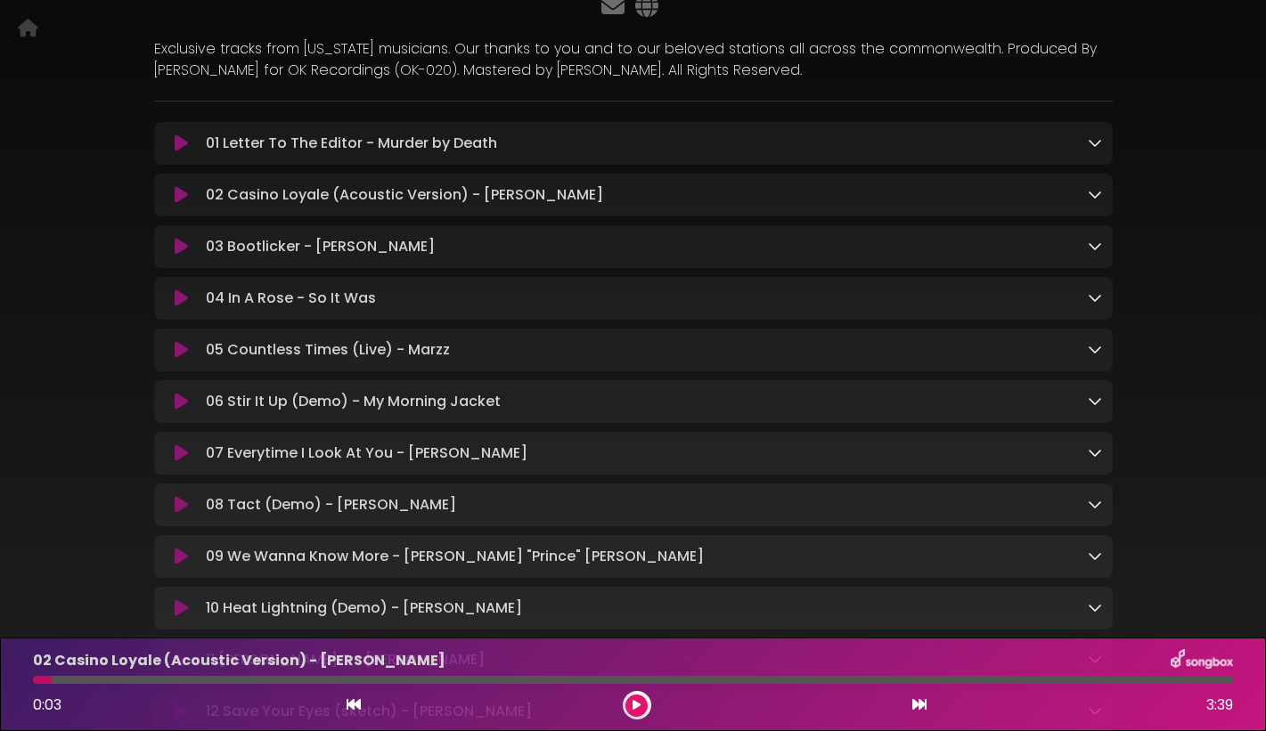
click at [181, 247] on icon at bounding box center [181, 247] width 13 height 18
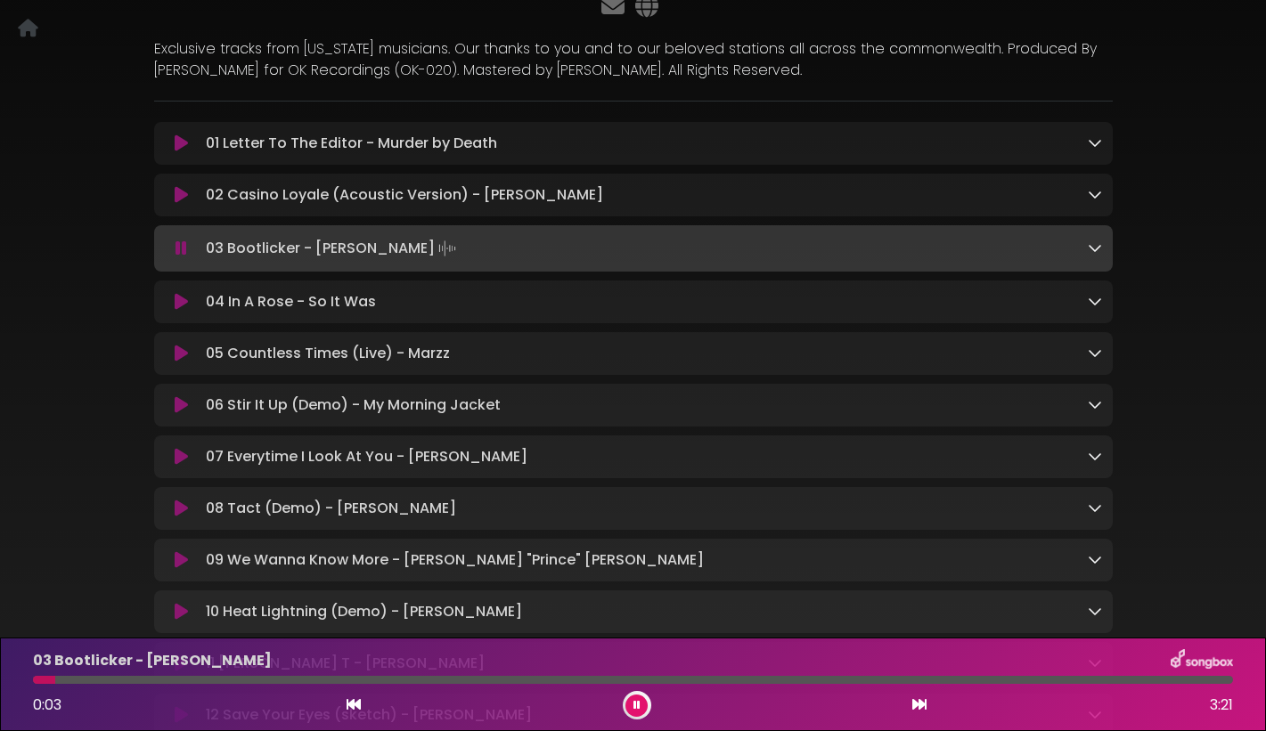
click at [178, 192] on icon at bounding box center [181, 195] width 13 height 18
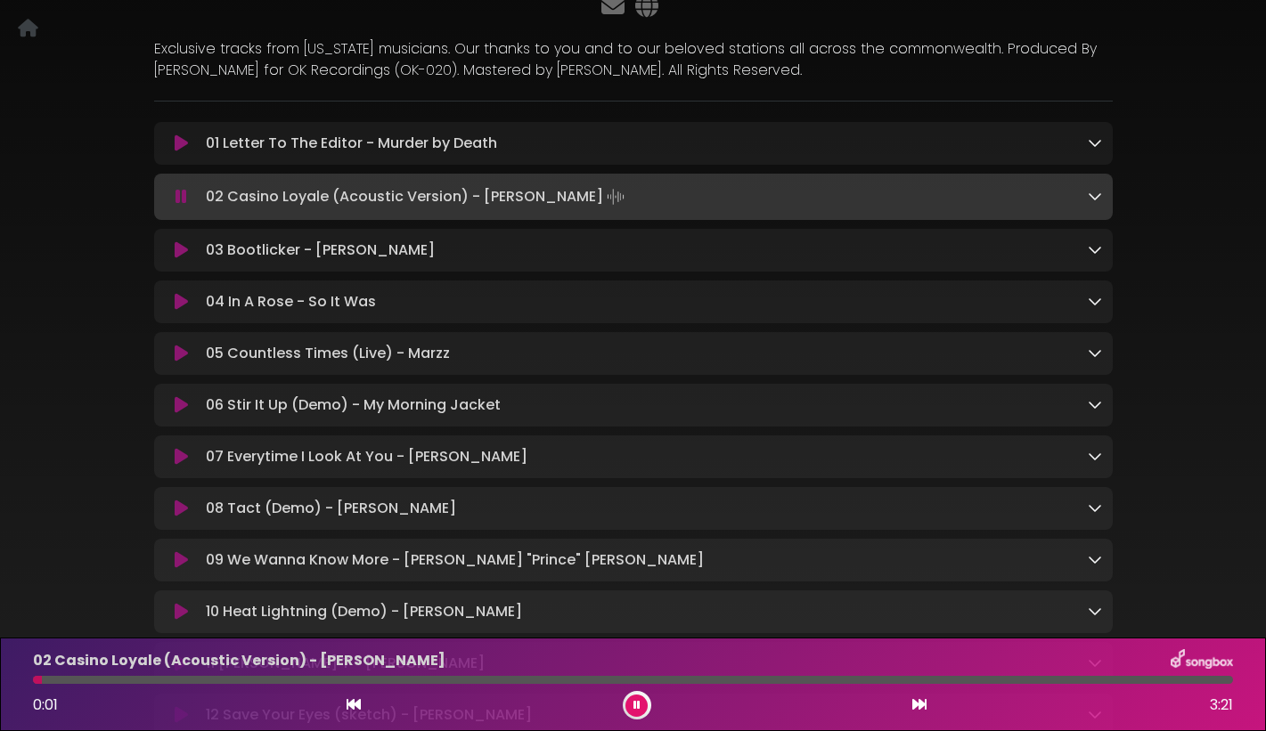
click at [178, 251] on icon at bounding box center [181, 250] width 13 height 18
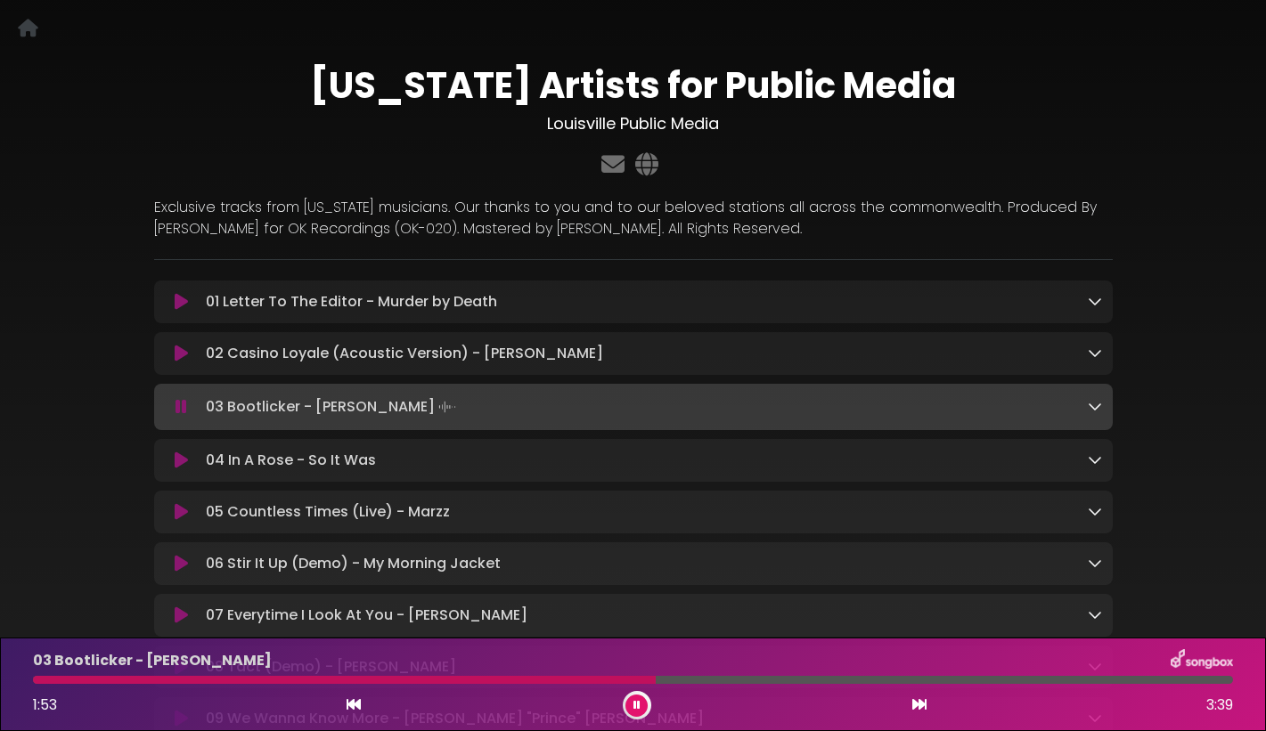
scroll to position [49, 0]
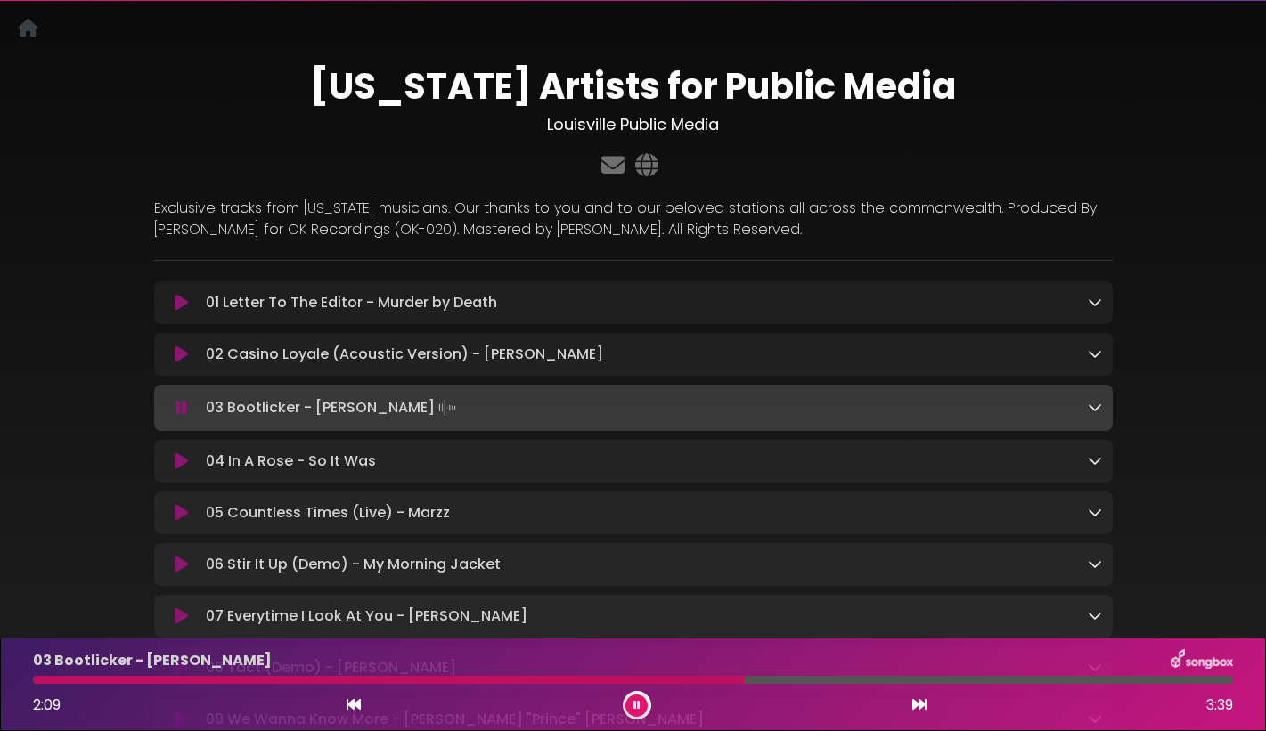
click at [182, 403] on icon at bounding box center [181, 408] width 12 height 18
